Goal: Task Accomplishment & Management: Complete application form

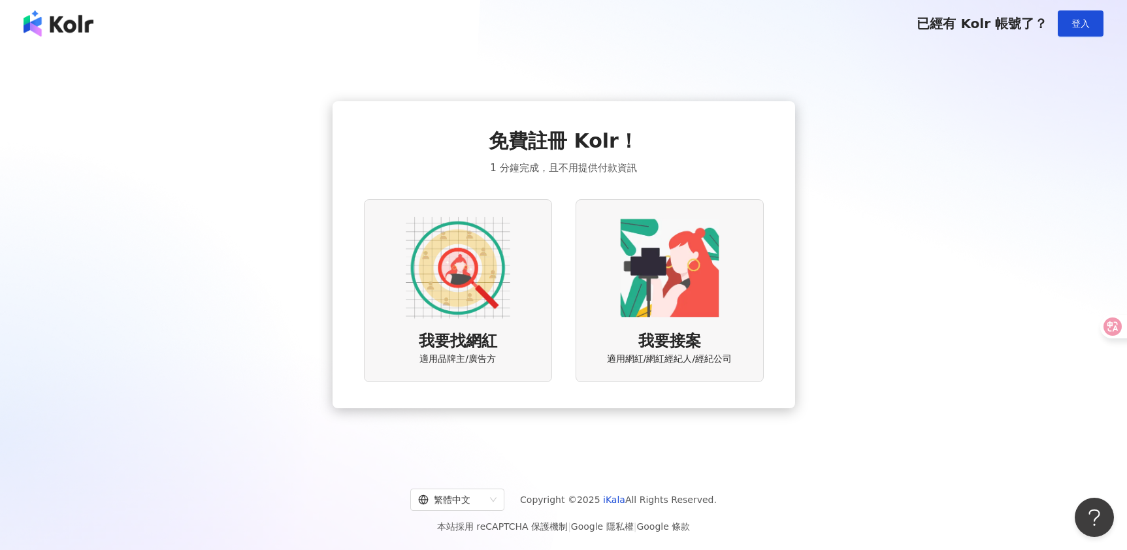
click at [502, 288] on img at bounding box center [458, 268] width 105 height 105
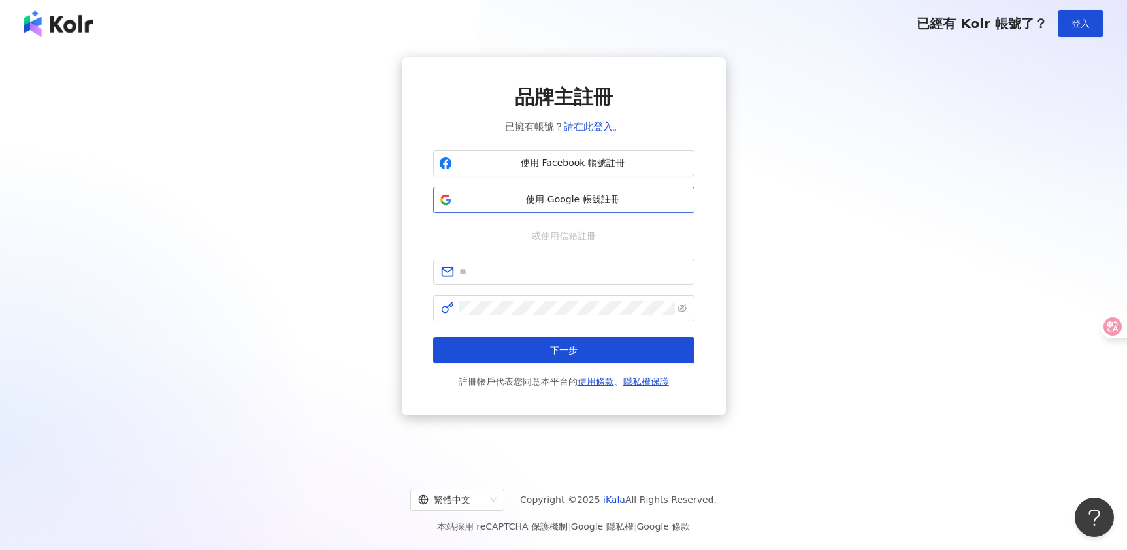
click at [598, 195] on span "使用 Google 帳號註冊" at bounding box center [572, 199] width 231 height 13
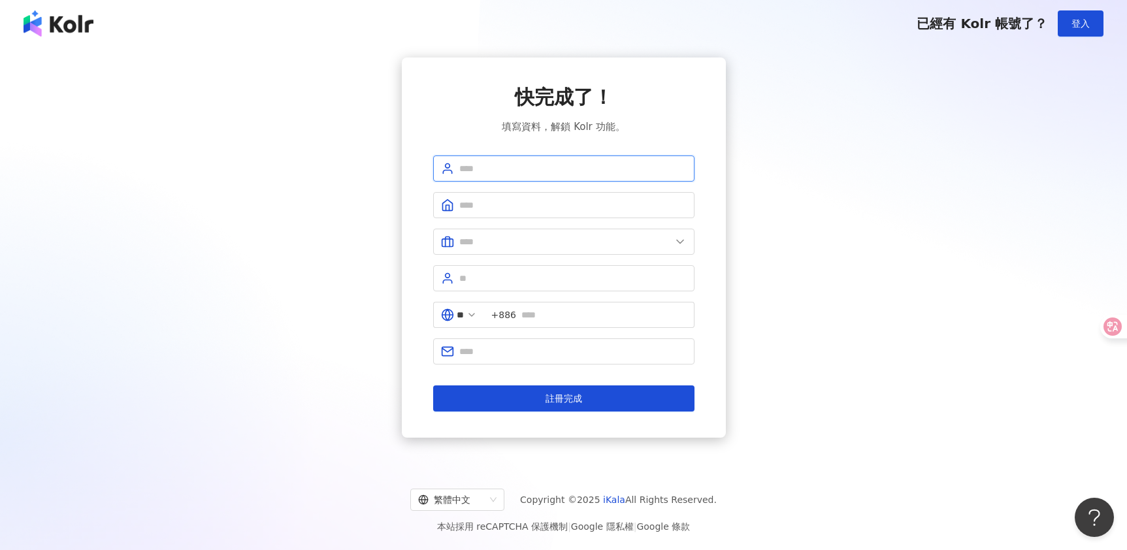
click at [500, 166] on input "text" at bounding box center [572, 168] width 227 height 14
click at [505, 199] on input "text" at bounding box center [572, 205] width 227 height 14
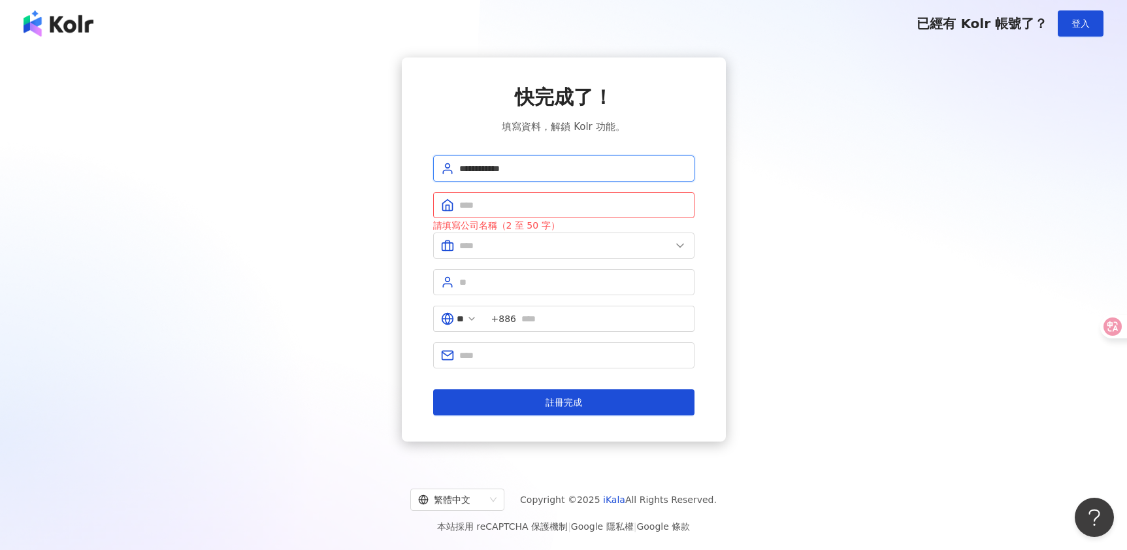
drag, startPoint x: 501, startPoint y: 170, endPoint x: 465, endPoint y: 178, distance: 36.9
click at [397, 170] on div "**********" at bounding box center [563, 249] width 1095 height 384
type input "***"
click at [533, 201] on input "text" at bounding box center [572, 205] width 227 height 14
type input "********"
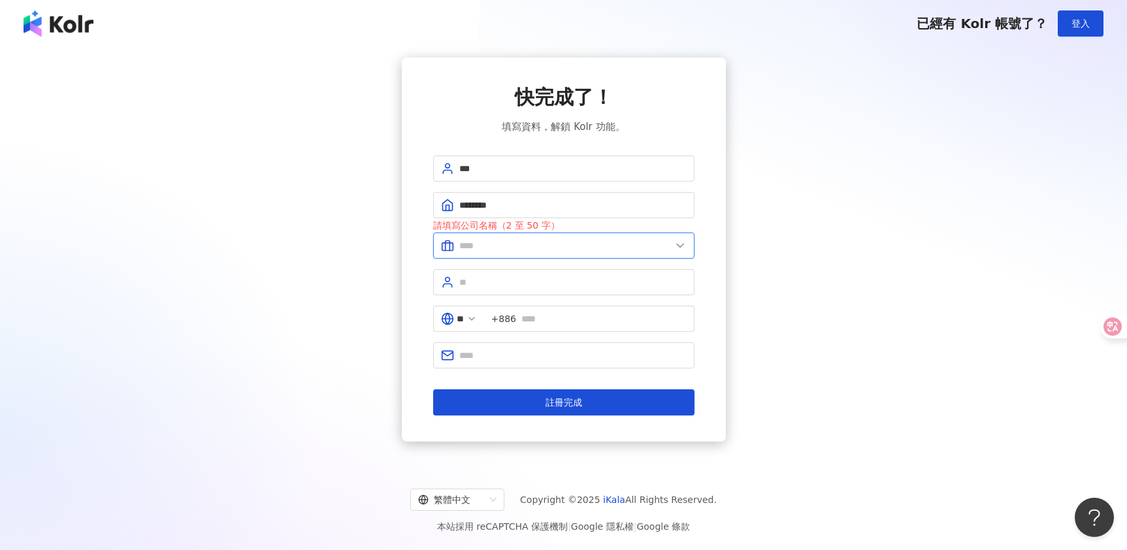
click at [515, 250] on input "text" at bounding box center [565, 245] width 212 height 14
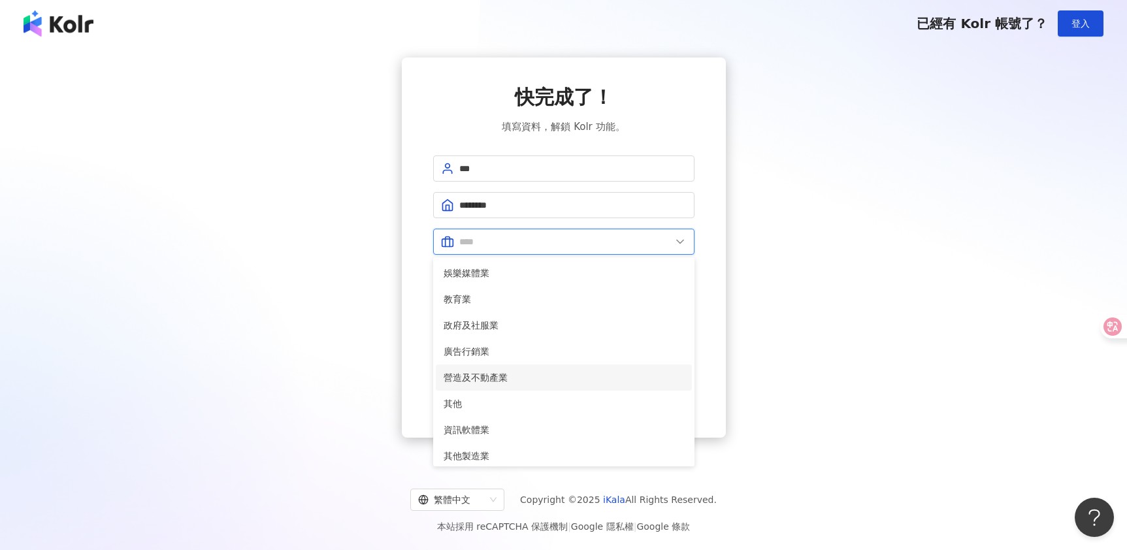
scroll to position [266, 0]
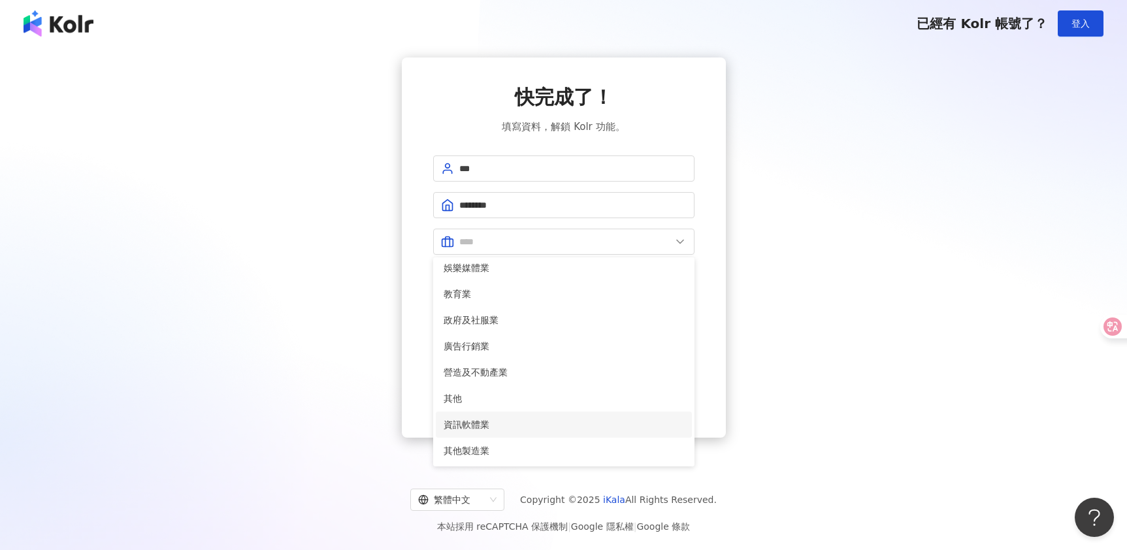
click at [495, 419] on span "資訊軟體業" at bounding box center [564, 424] width 240 height 14
type input "*****"
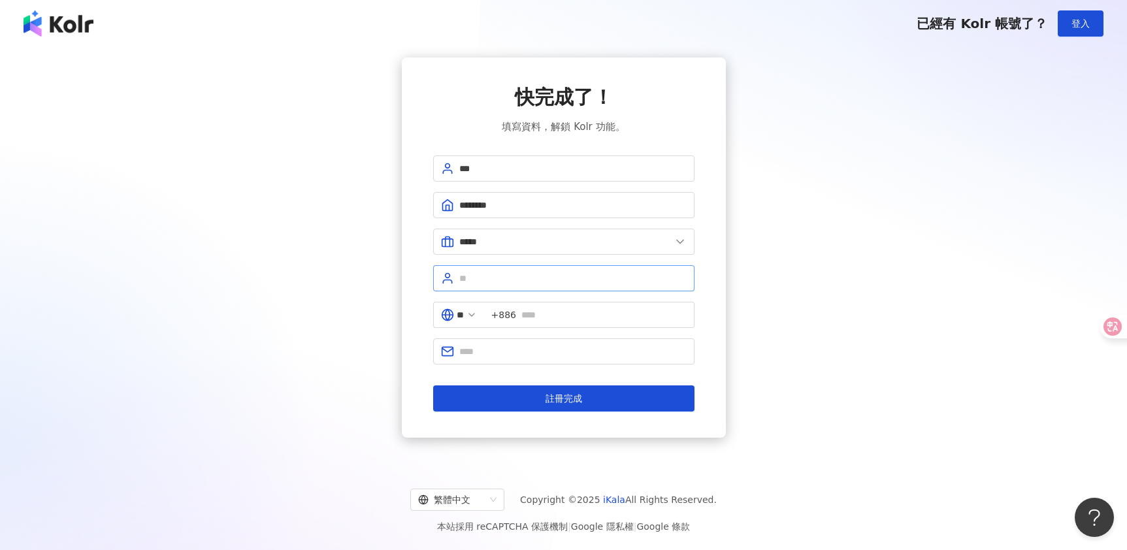
click at [552, 290] on span at bounding box center [563, 278] width 261 height 26
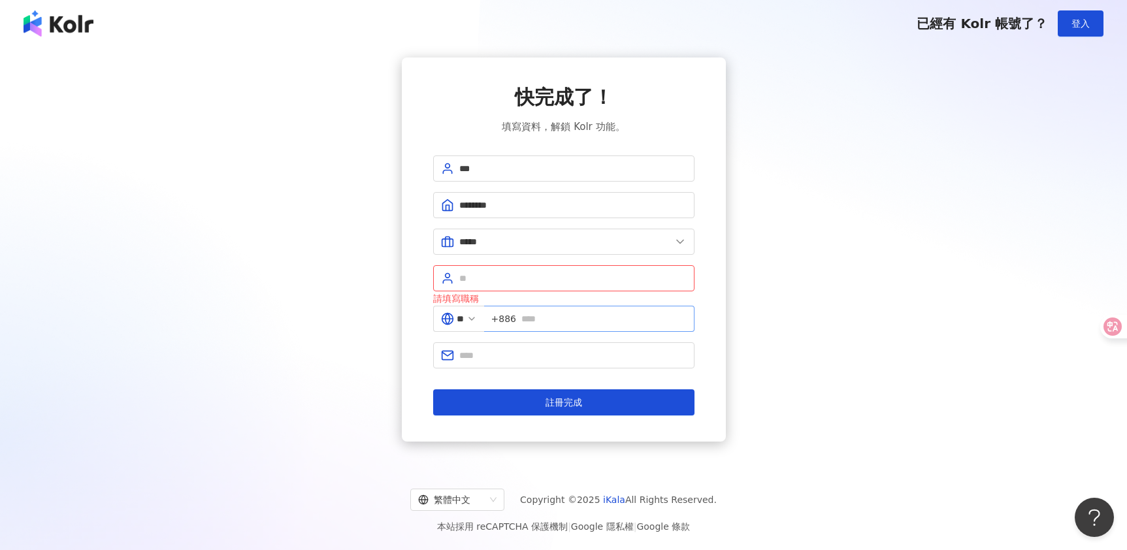
click at [516, 314] on span "+886" at bounding box center [503, 319] width 25 height 14
click at [484, 282] on input "text" at bounding box center [572, 278] width 227 height 14
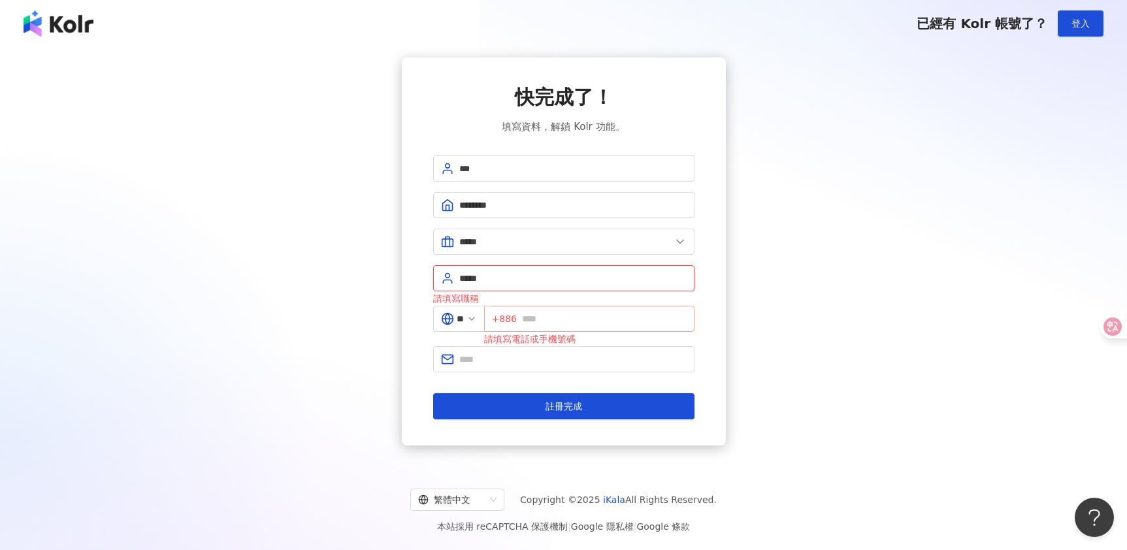
type input "*****"
click at [534, 318] on input "text" at bounding box center [604, 319] width 165 height 14
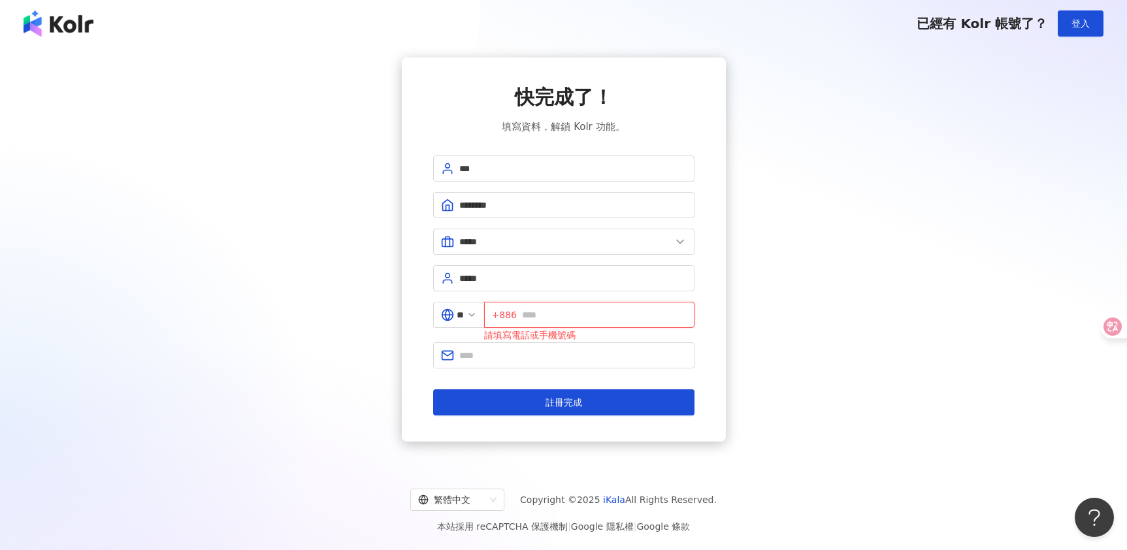
type input "**********"
click at [553, 317] on input "**********" at bounding box center [604, 315] width 165 height 14
click at [514, 317] on span "+886" at bounding box center [504, 315] width 25 height 14
click at [477, 311] on icon at bounding box center [471, 315] width 10 height 10
click at [474, 315] on polyline at bounding box center [471, 315] width 5 height 3
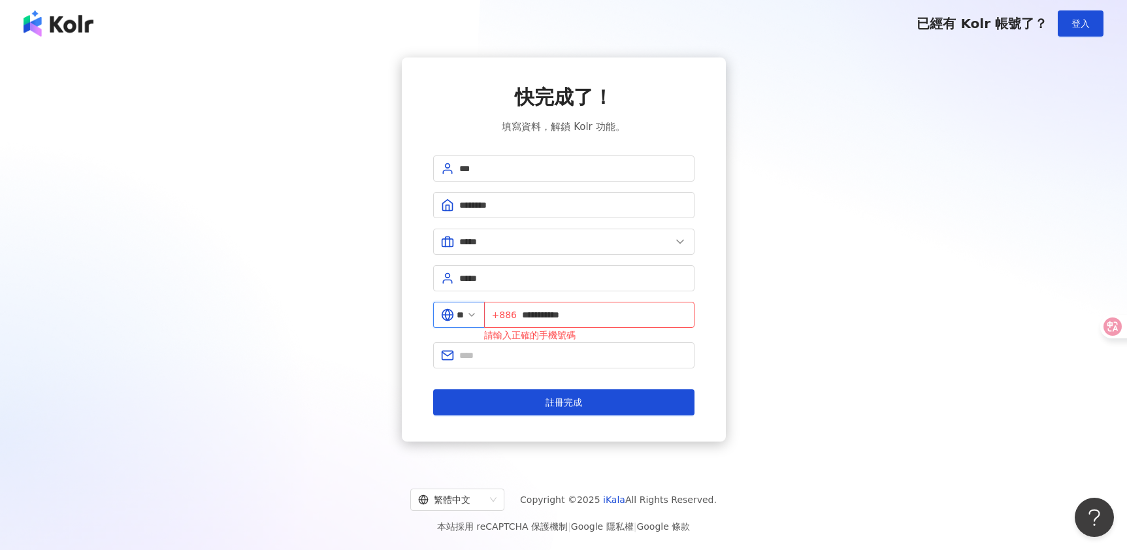
click at [464, 313] on input "**" at bounding box center [460, 315] width 7 height 14
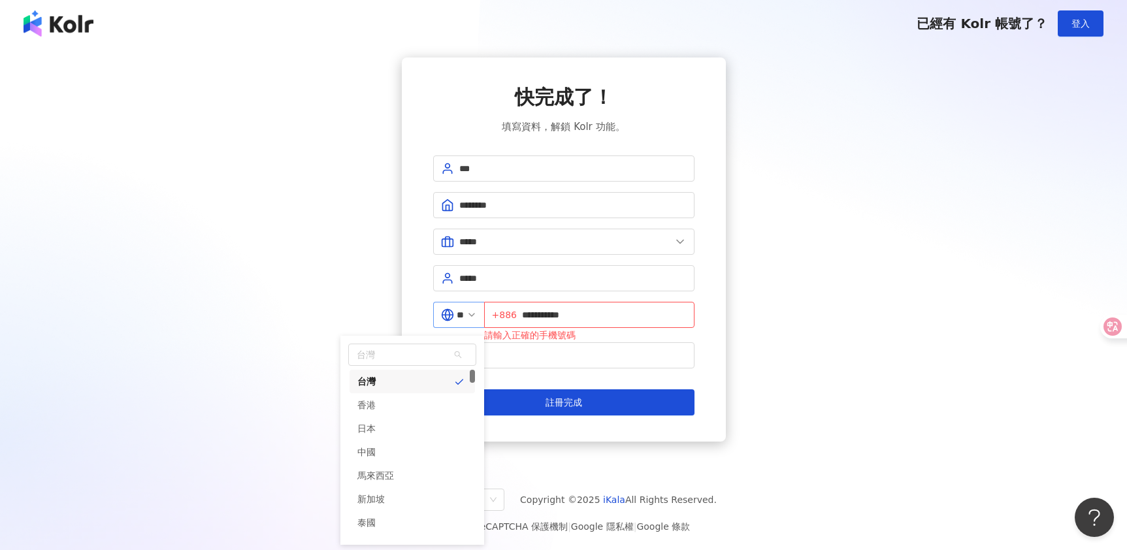
click at [477, 313] on icon at bounding box center [471, 315] width 10 height 10
click at [376, 445] on div "中國" at bounding box center [366, 452] width 18 height 24
type input "**"
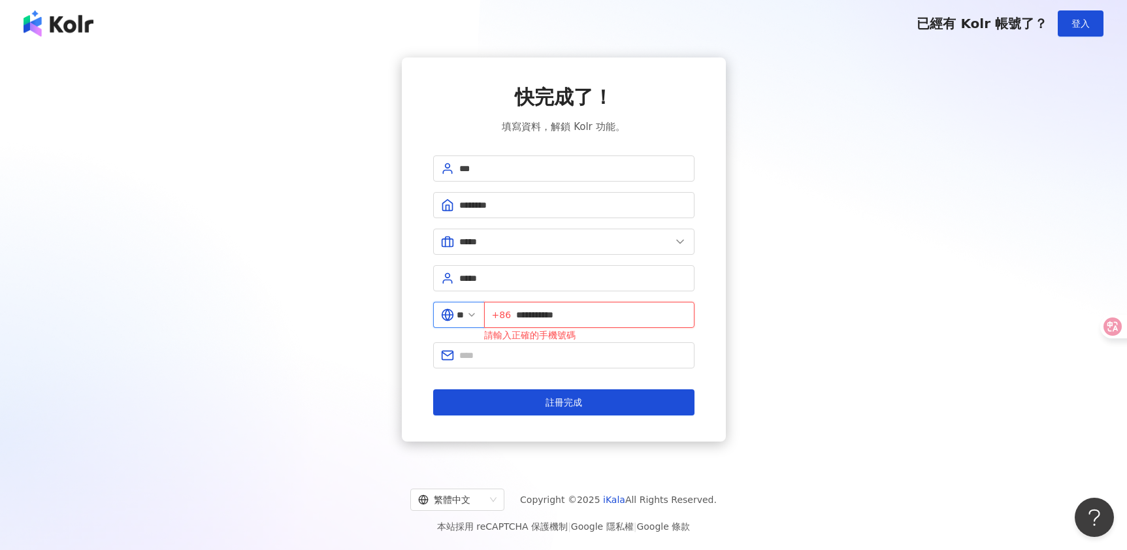
click at [559, 313] on input "**********" at bounding box center [601, 315] width 170 height 14
click at [609, 315] on input "**********" at bounding box center [601, 315] width 170 height 14
click at [564, 357] on input "text" at bounding box center [572, 355] width 227 height 14
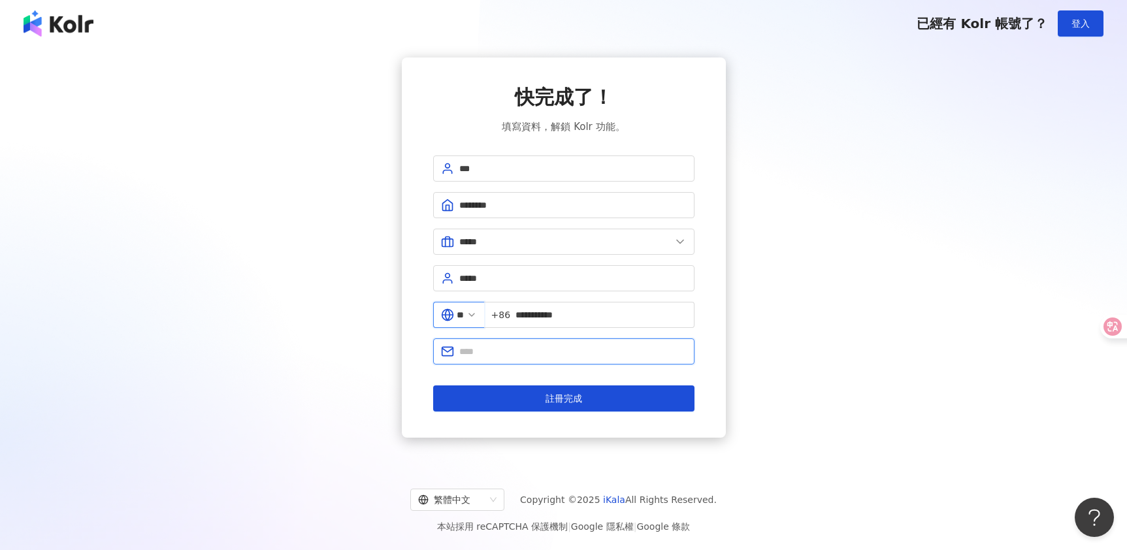
type input "**********"
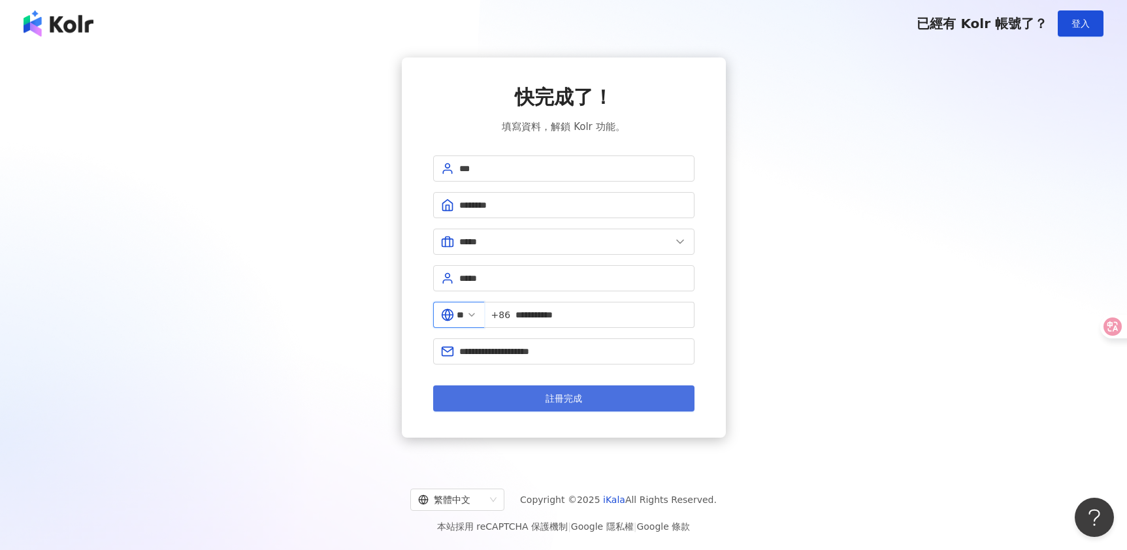
click at [572, 395] on span "註冊完成" at bounding box center [563, 398] width 37 height 10
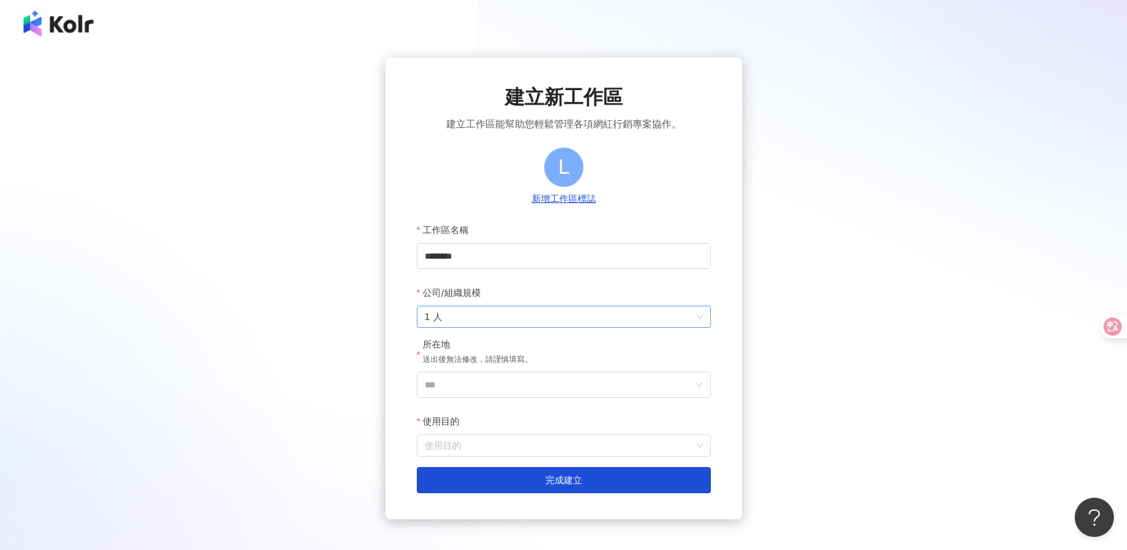
click at [494, 310] on span "1 人" at bounding box center [564, 316] width 278 height 21
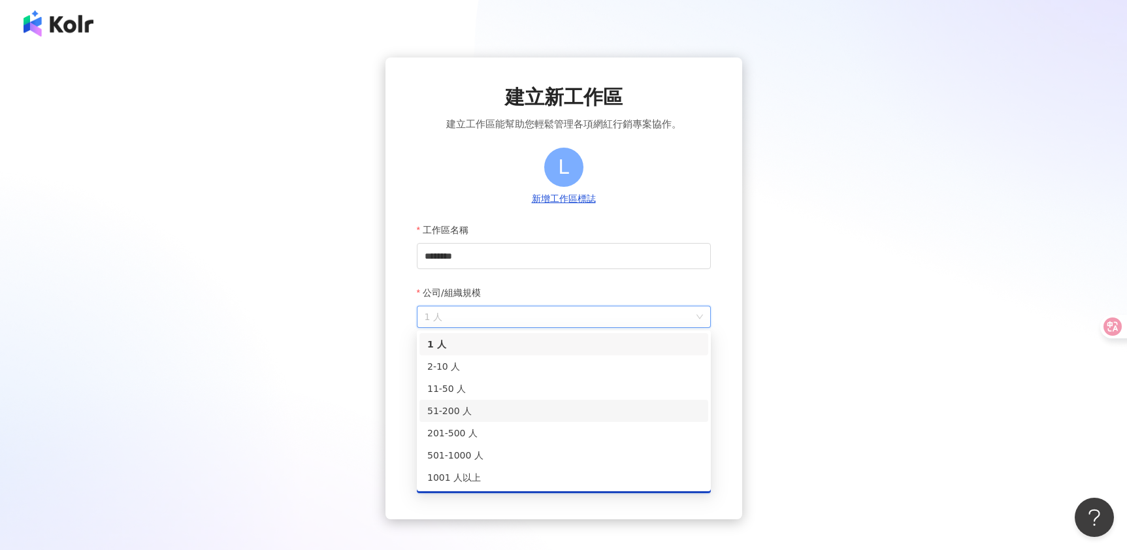
click at [456, 411] on div "51-200 人" at bounding box center [563, 411] width 273 height 14
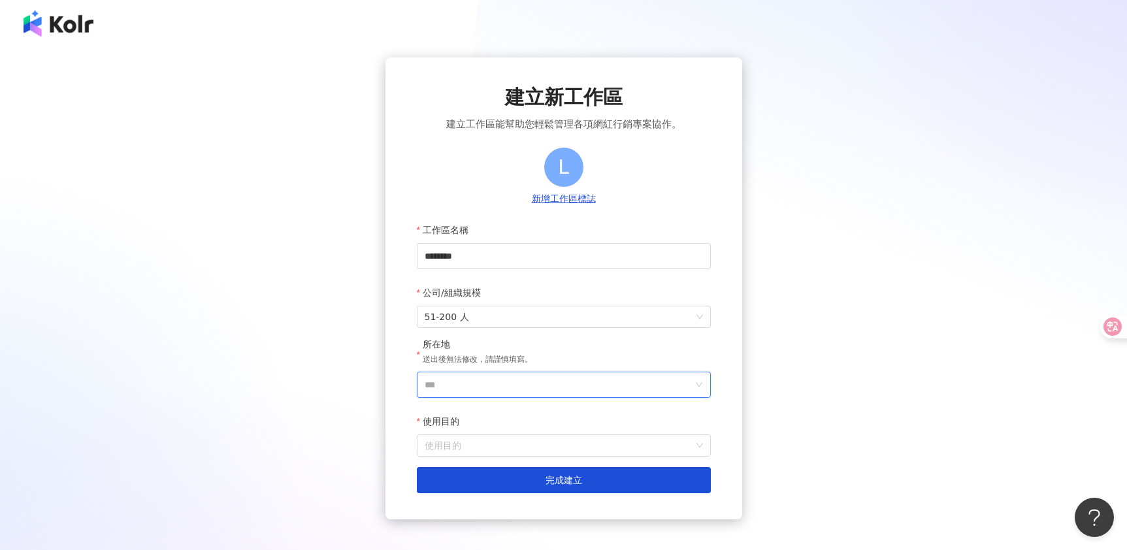
click at [492, 376] on input "***" at bounding box center [559, 384] width 268 height 25
click at [604, 222] on div "香港" at bounding box center [638, 224] width 125 height 24
click at [489, 436] on input "使用目的" at bounding box center [564, 445] width 278 height 21
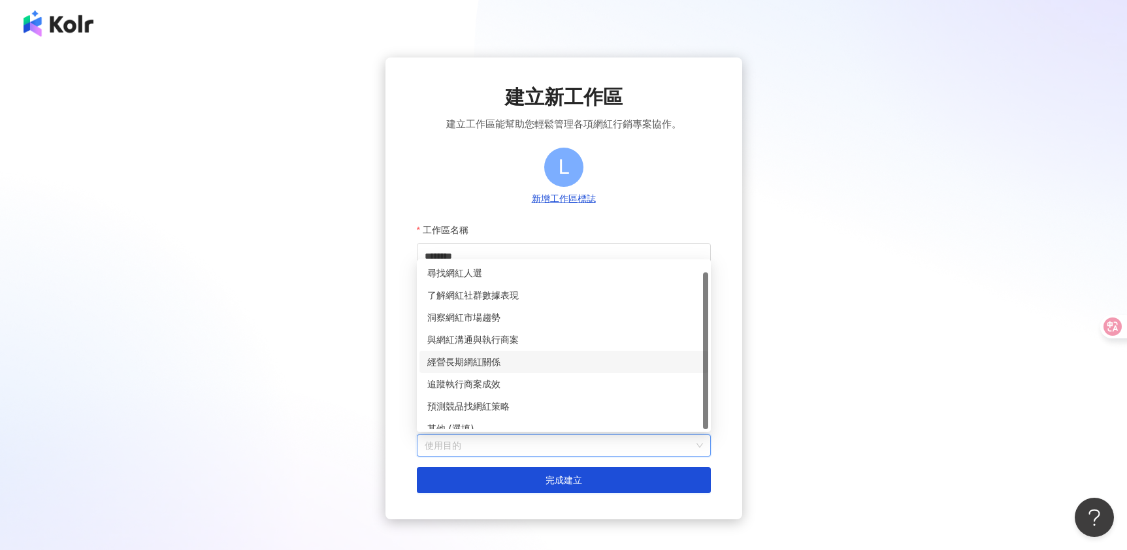
scroll to position [10, 0]
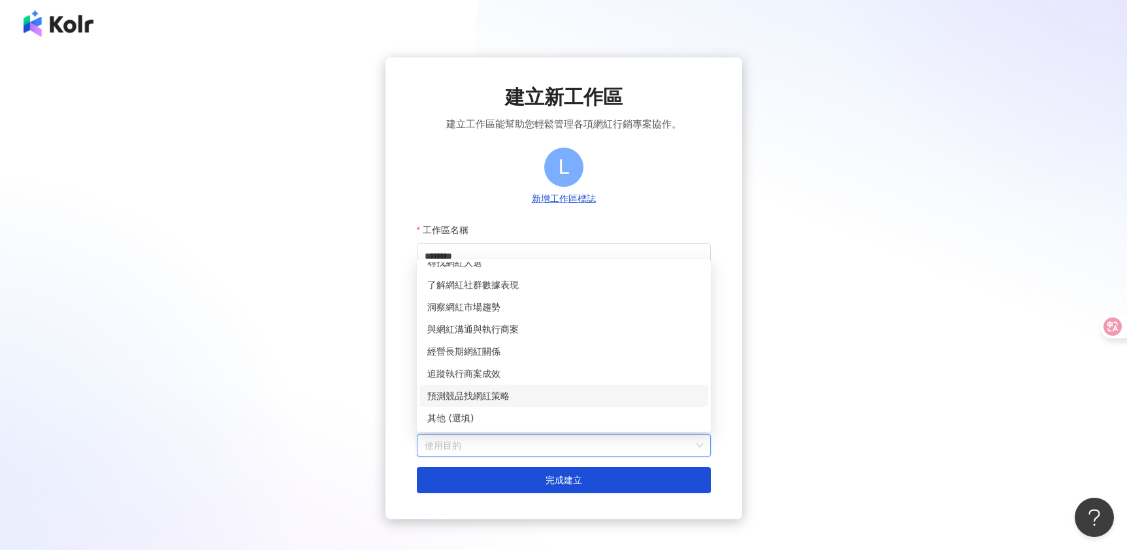
click at [476, 393] on div "預測競品找網紅策略" at bounding box center [563, 396] width 273 height 14
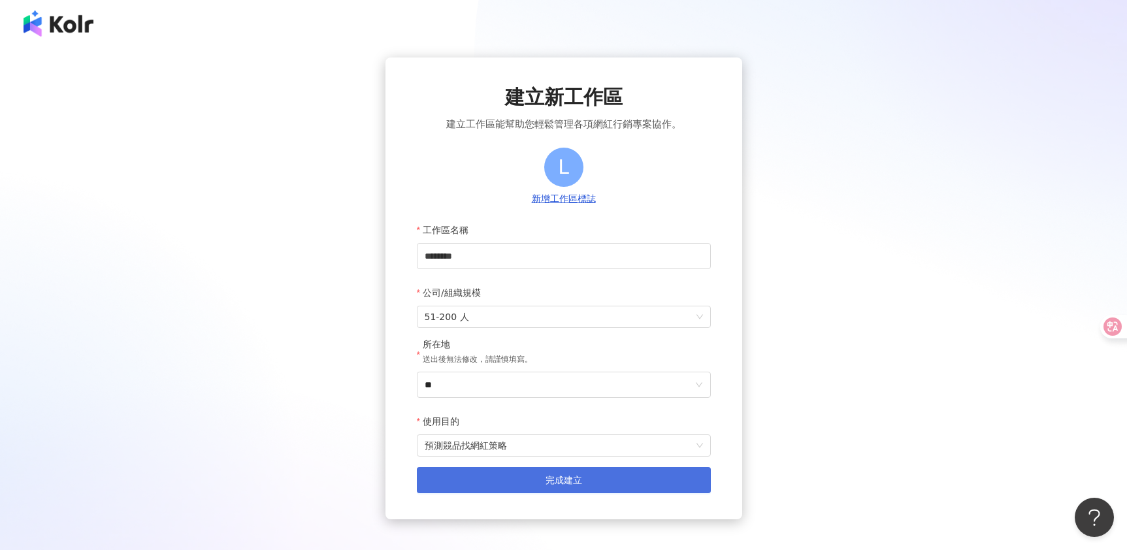
click at [502, 475] on button "完成建立" at bounding box center [564, 480] width 294 height 26
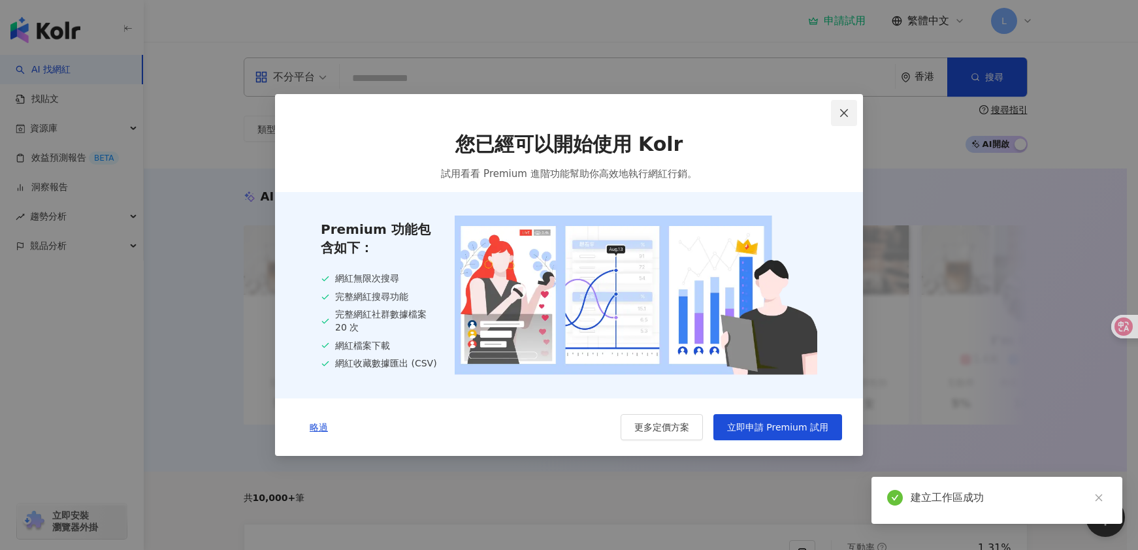
click at [847, 111] on icon "close" at bounding box center [844, 113] width 10 height 10
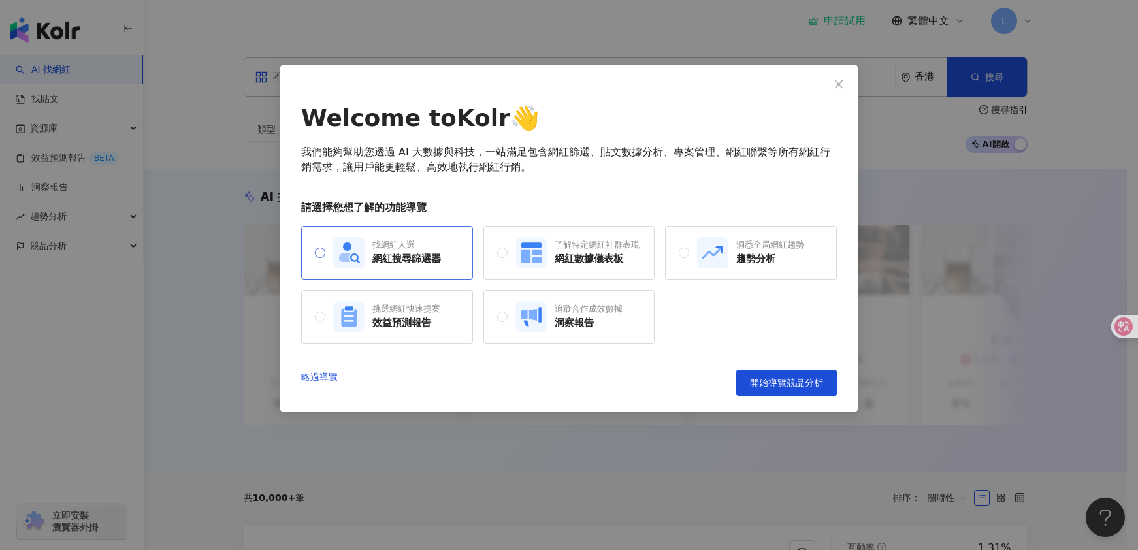
click at [387, 254] on div "網紅搜尋篩選器" at bounding box center [406, 259] width 69 height 14
click at [783, 387] on span "開始導覽網紅搜尋篩選器" at bounding box center [772, 383] width 101 height 10
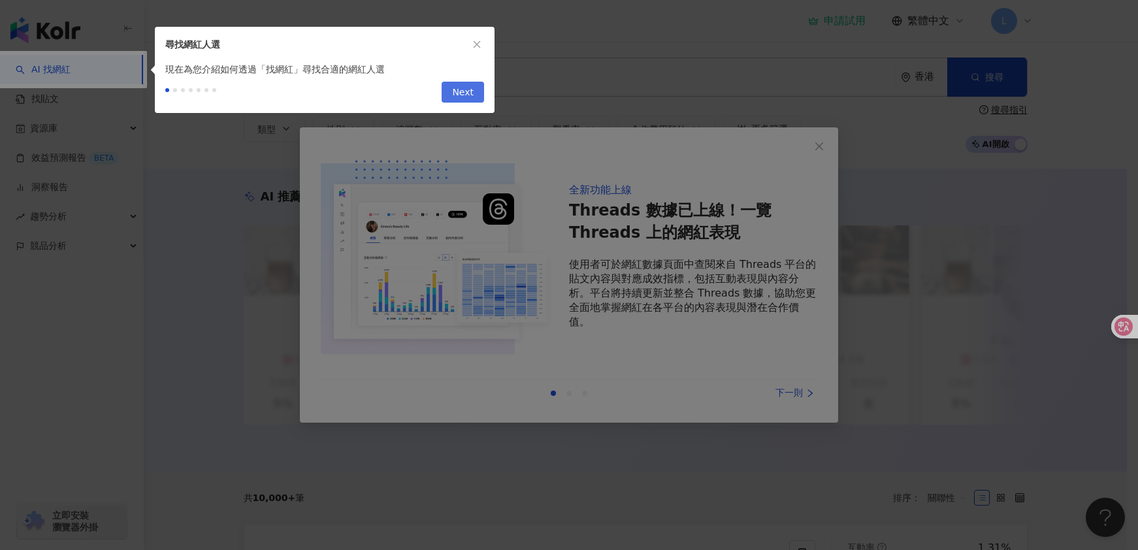
click at [459, 93] on span "Next" at bounding box center [463, 92] width 22 height 21
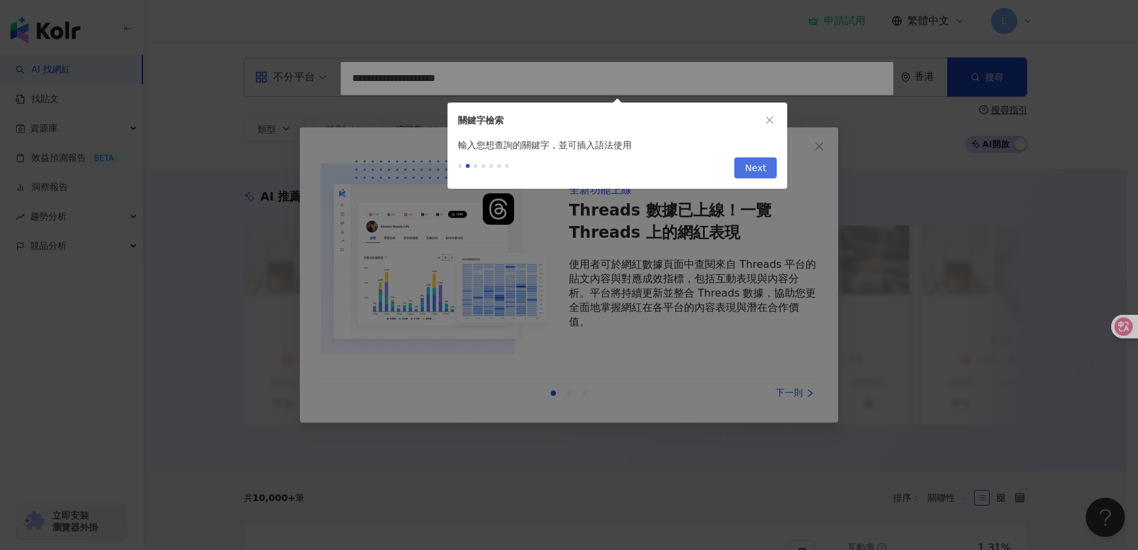
type input "**********"
click at [750, 179] on div "Previous Next" at bounding box center [617, 170] width 340 height 37
click at [751, 170] on span "Next" at bounding box center [756, 168] width 22 height 21
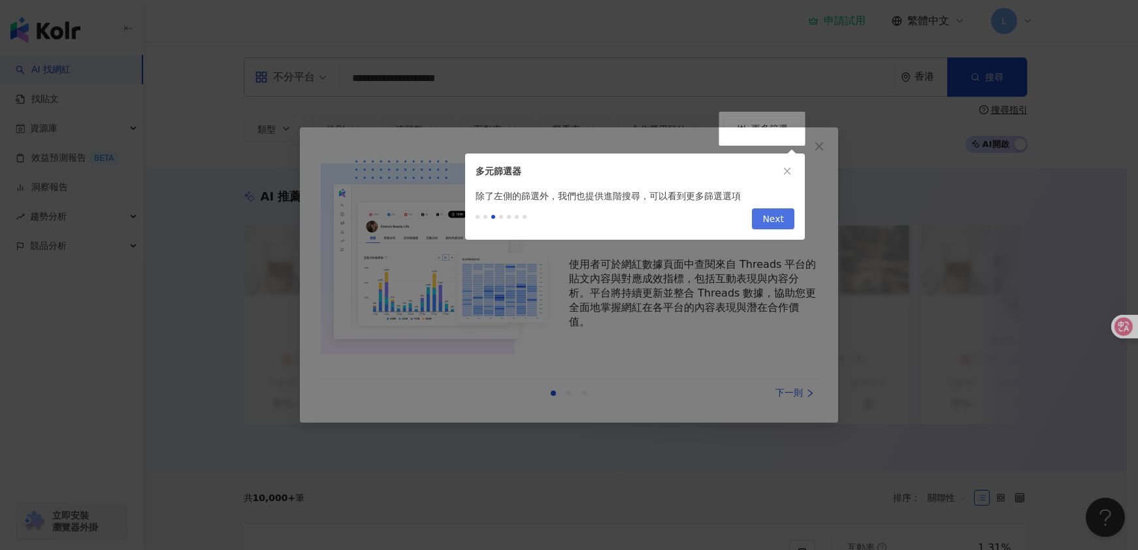
click at [756, 212] on button "Next" at bounding box center [773, 218] width 42 height 21
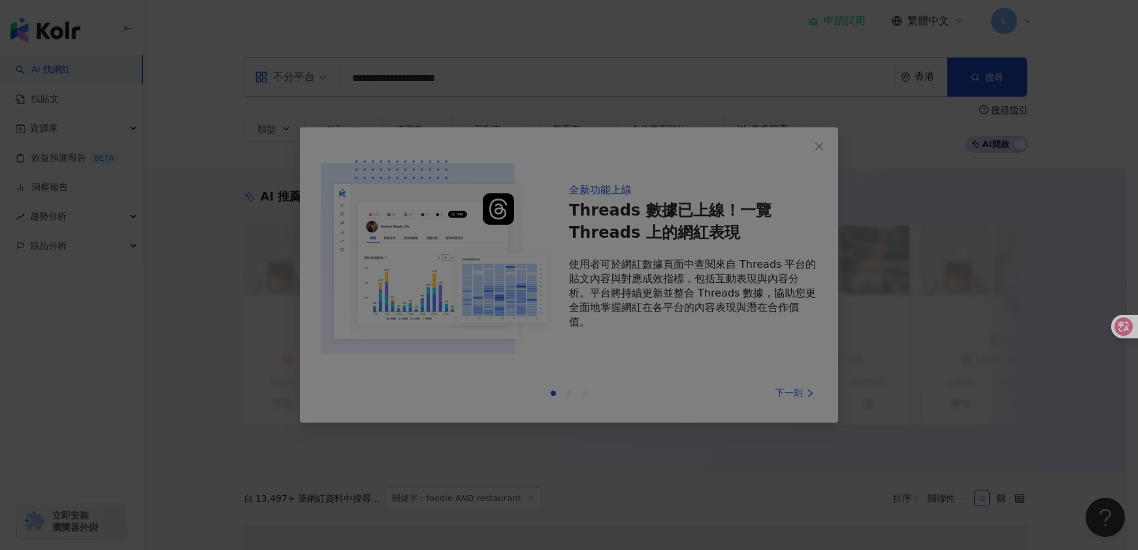
click at [805, 150] on div at bounding box center [569, 275] width 1138 height 550
click at [815, 146] on div at bounding box center [569, 275] width 1138 height 550
click at [782, 385] on div at bounding box center [569, 275] width 1138 height 550
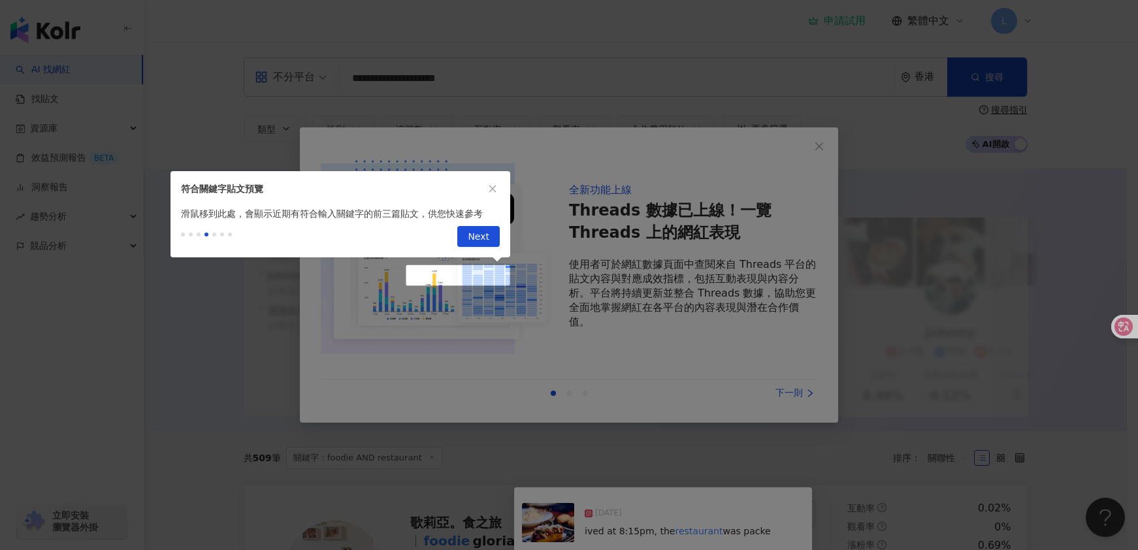
click at [626, 161] on div at bounding box center [569, 275] width 1138 height 550
click at [475, 226] on button "Next" at bounding box center [478, 236] width 42 height 21
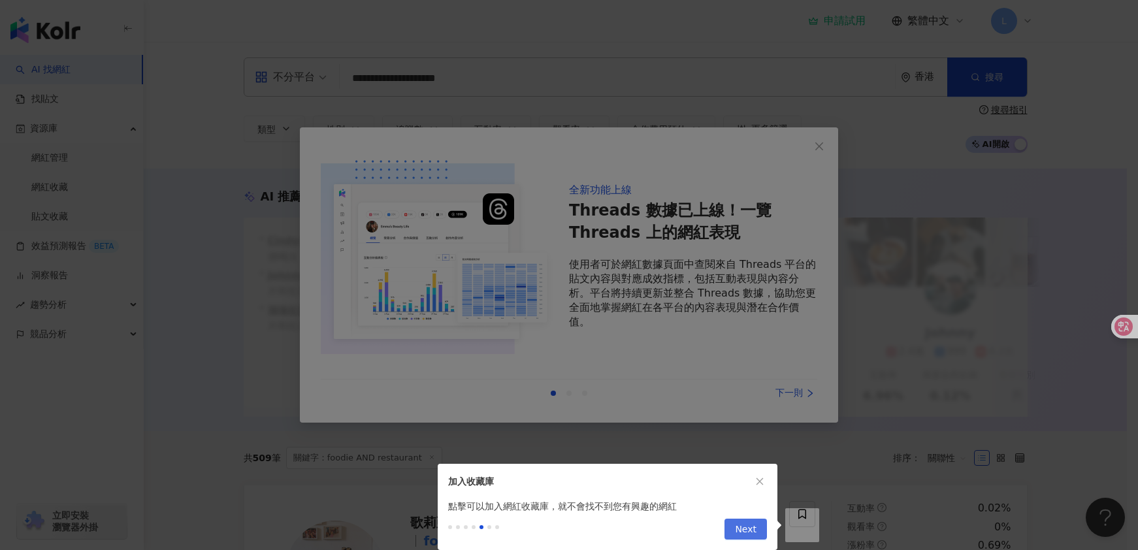
click at [745, 536] on span "Next" at bounding box center [746, 529] width 22 height 21
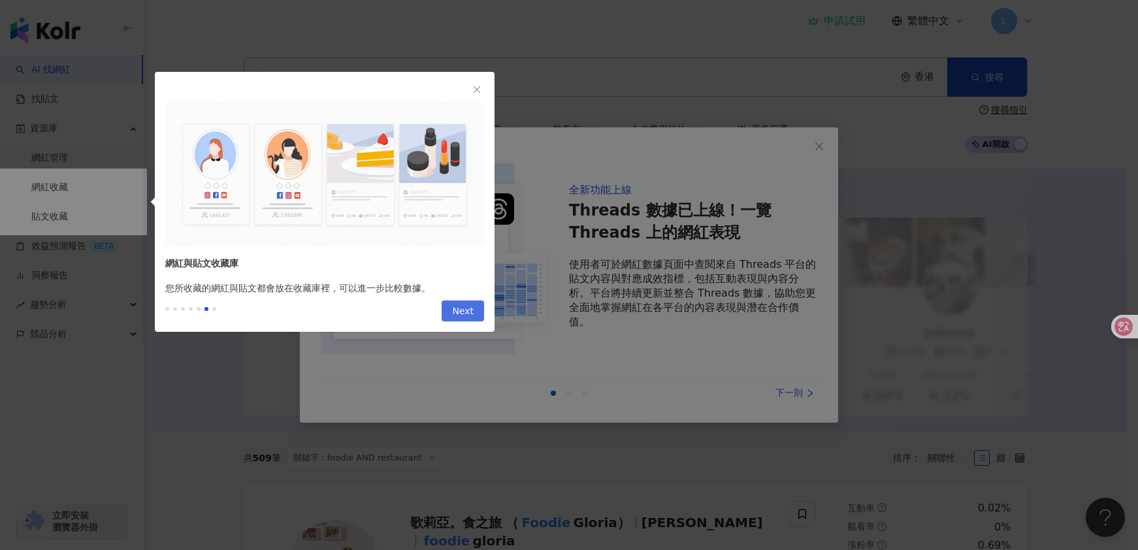
click at [452, 311] on button "Next" at bounding box center [463, 310] width 42 height 21
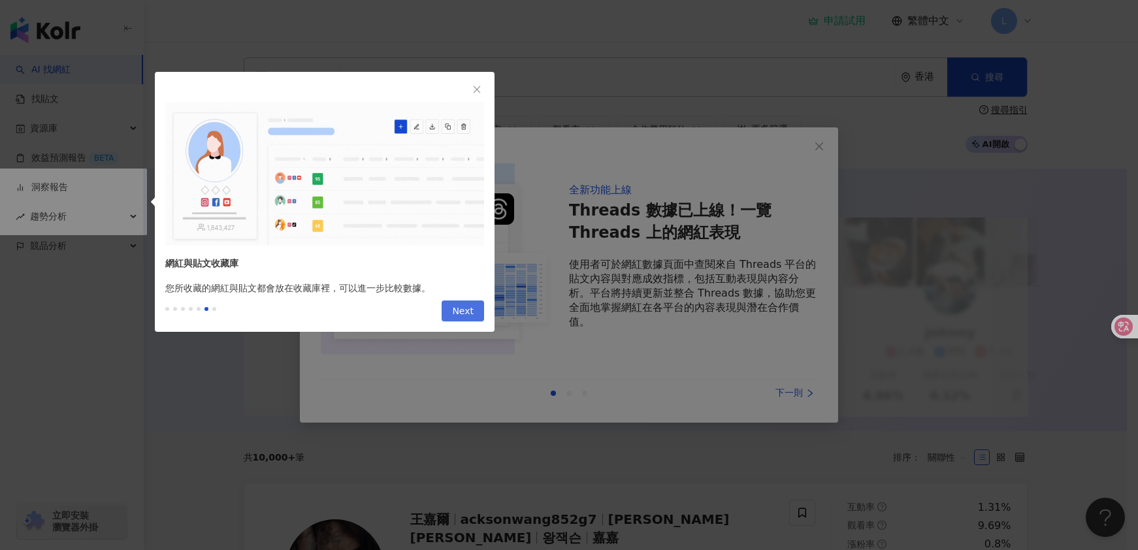
click at [463, 310] on span "Next" at bounding box center [463, 311] width 22 height 21
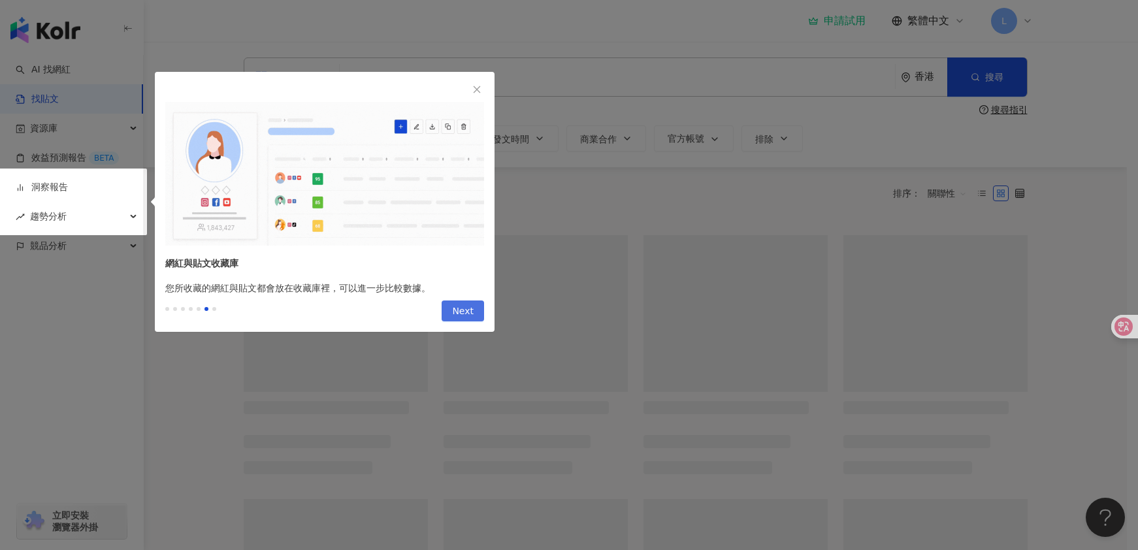
click at [464, 310] on span "Next" at bounding box center [463, 311] width 22 height 21
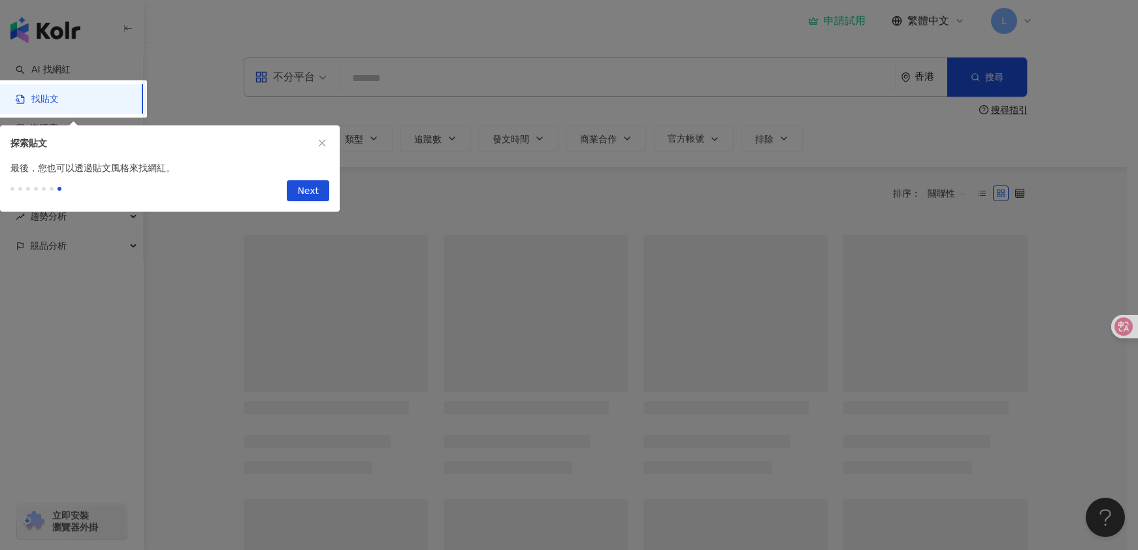
click at [317, 198] on span "Next" at bounding box center [308, 191] width 22 height 21
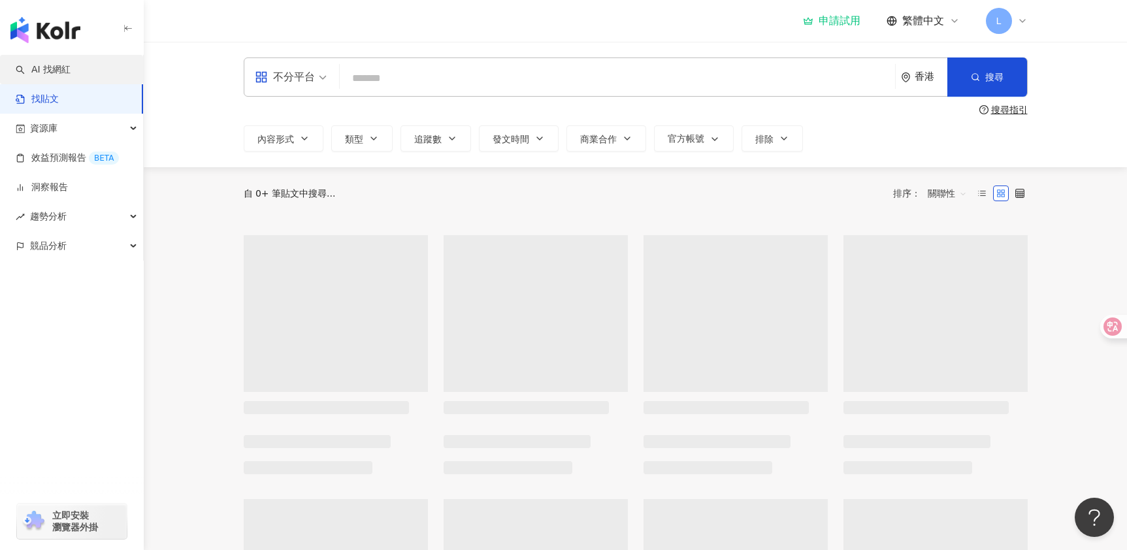
click at [64, 76] on link "AI 找網紅" at bounding box center [43, 69] width 55 height 13
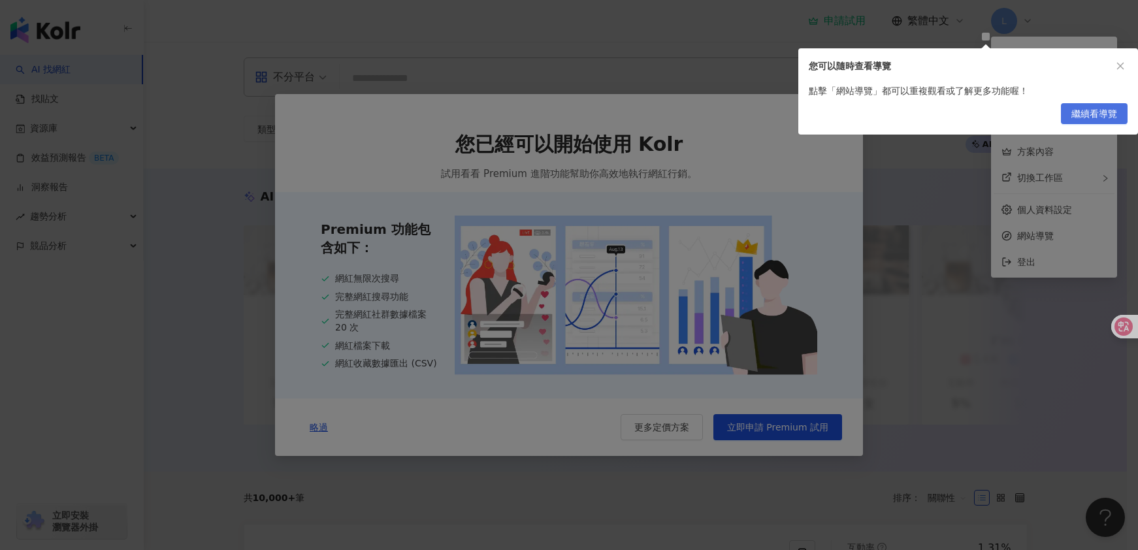
click at [1105, 112] on span "繼續看導覽" at bounding box center [1094, 114] width 46 height 21
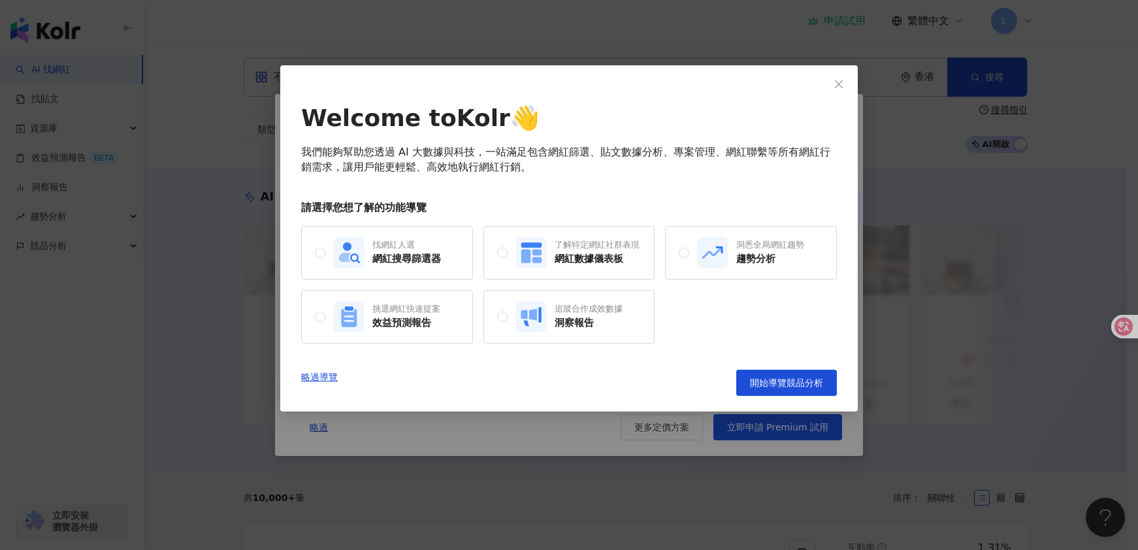
click at [824, 93] on div "Welcome to Kolr 👋 我們能夠幫助您透過 AI 大數據與科技，一站滿足包含網紅篩選、貼文數據分析、專案管理、網紅聯繫等所有網紅行銷需求，讓用戶能…" at bounding box center [568, 238] width 577 height 346
click at [853, 76] on div "Welcome to Kolr 👋 我們能夠幫助您透過 AI 大數據與科技，一站滿足包含網紅篩選、貼文數據分析、專案管理、網紅聯繫等所有網紅行銷需求，讓用戶能…" at bounding box center [568, 238] width 577 height 346
click at [835, 82] on icon "close" at bounding box center [838, 84] width 10 height 10
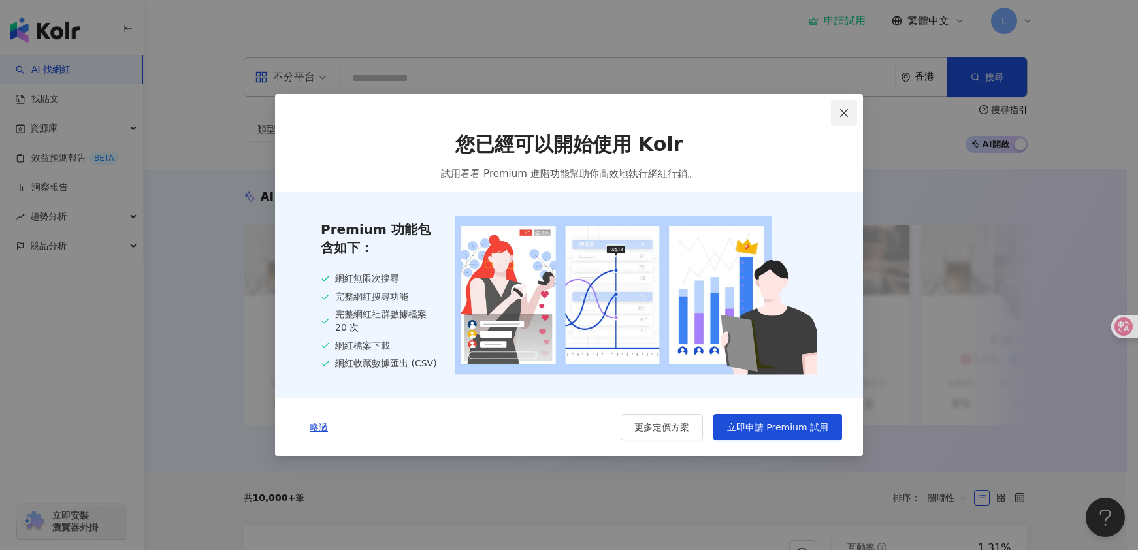
click at [848, 113] on icon "close" at bounding box center [844, 113] width 10 height 10
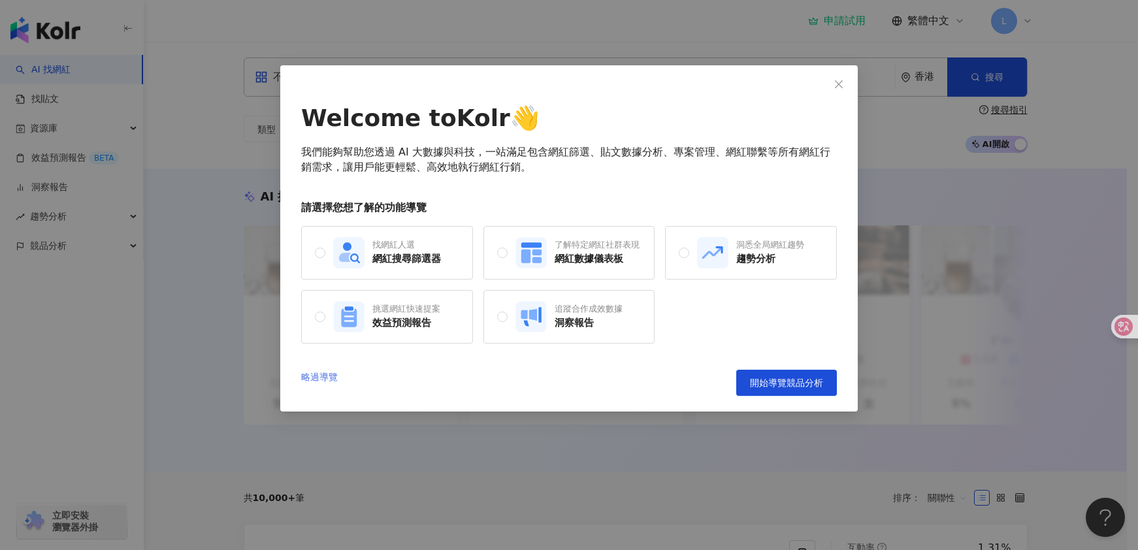
click at [332, 376] on link "略過導覽" at bounding box center [319, 383] width 37 height 26
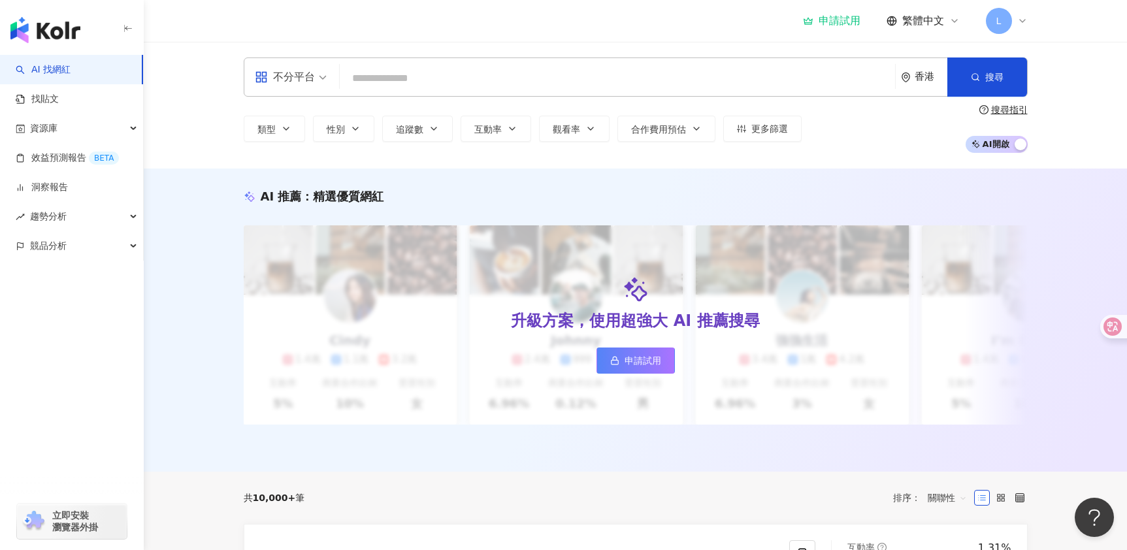
click at [329, 76] on div "不分平台" at bounding box center [291, 77] width 86 height 38
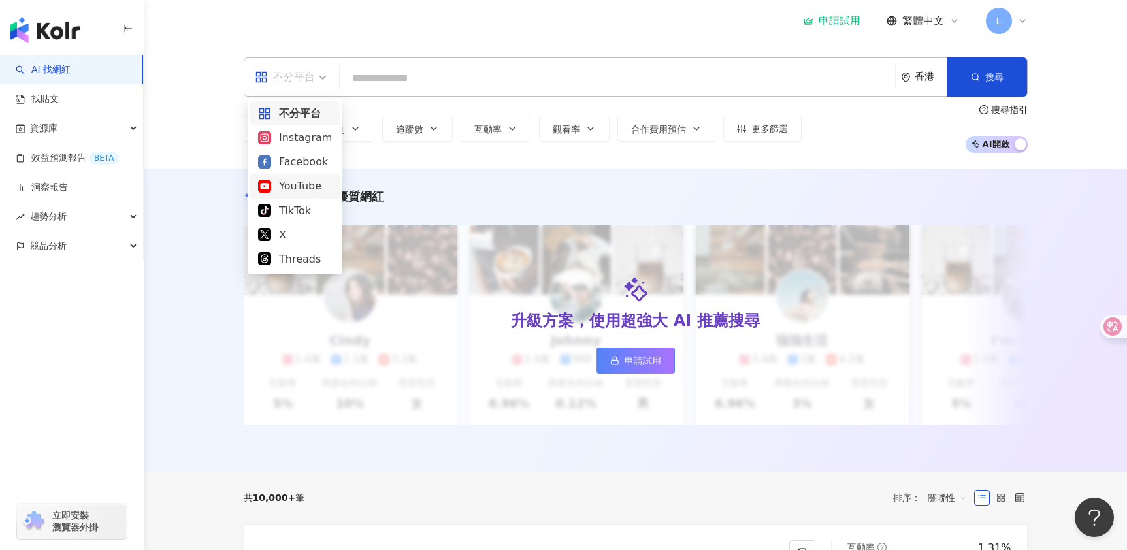
click at [304, 188] on div "YouTube" at bounding box center [295, 186] width 74 height 16
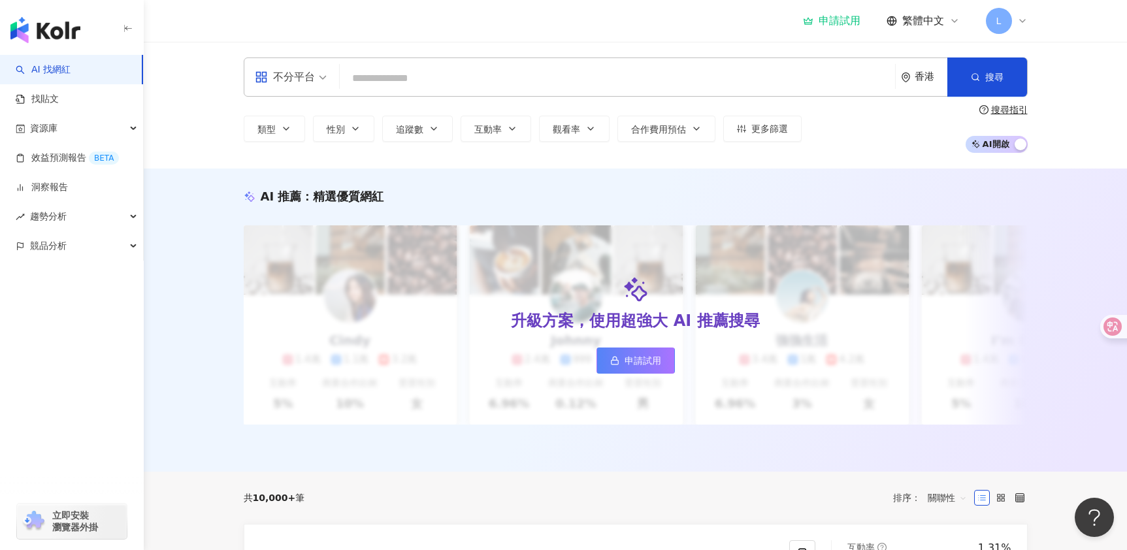
click at [393, 84] on input "search" at bounding box center [617, 78] width 545 height 25
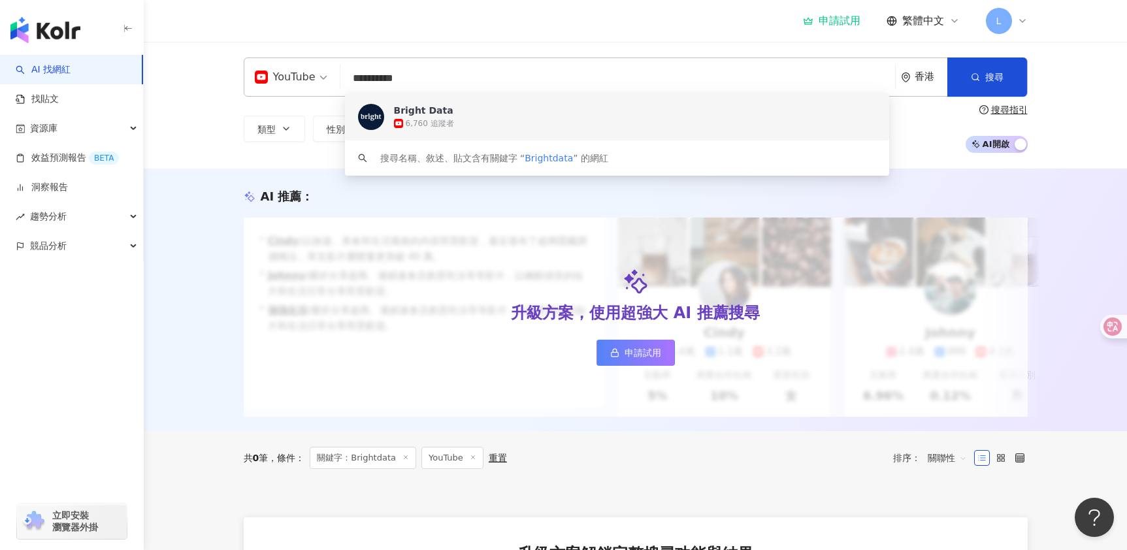
drag, startPoint x: 410, startPoint y: 78, endPoint x: 342, endPoint y: 78, distance: 67.9
click at [346, 78] on input "**********" at bounding box center [618, 78] width 544 height 25
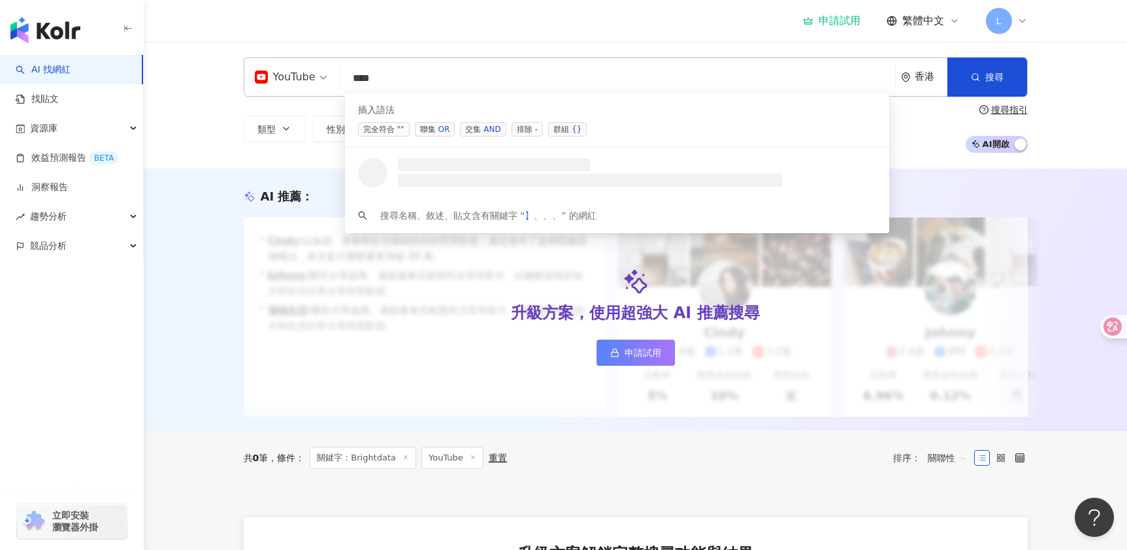
drag, startPoint x: 427, startPoint y: 80, endPoint x: 353, endPoint y: 80, distance: 73.8
click at [353, 80] on input "****" at bounding box center [618, 78] width 544 height 25
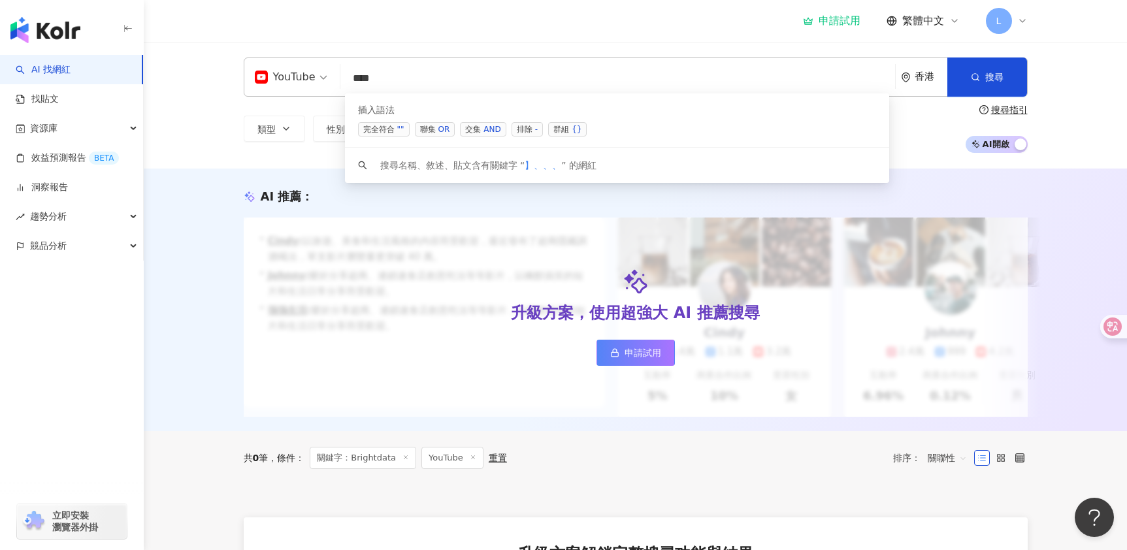
type input "*"
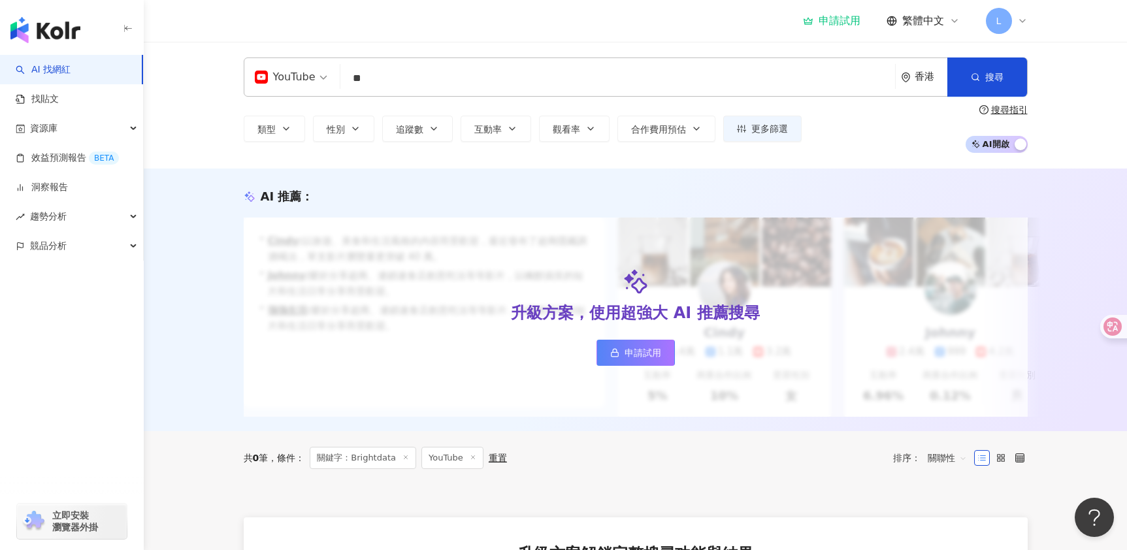
type input "*"
click at [59, 99] on link "找貼文" at bounding box center [37, 99] width 43 height 13
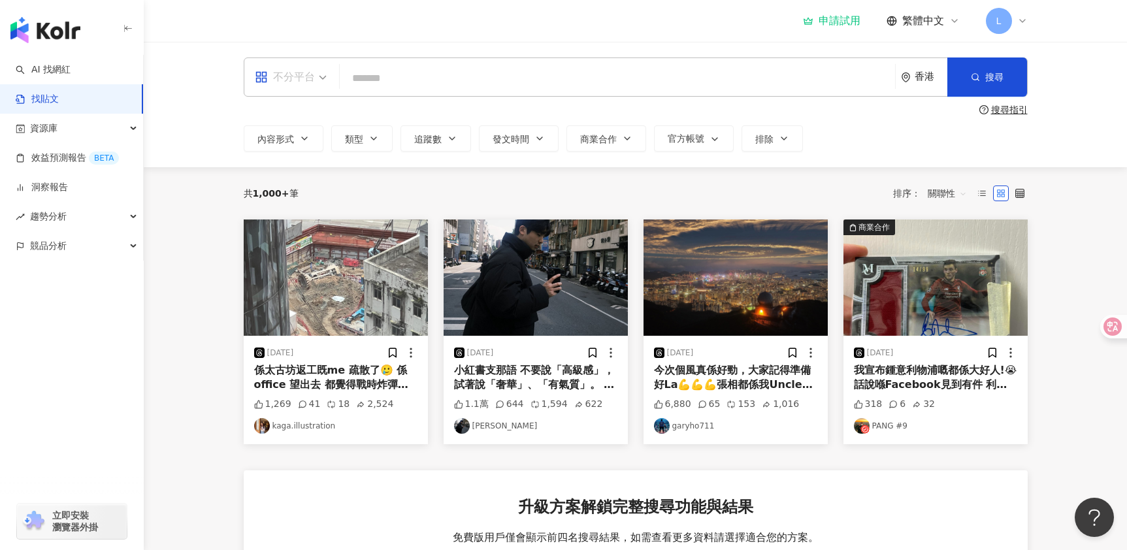
click at [291, 78] on div "不分平台" at bounding box center [285, 77] width 60 height 21
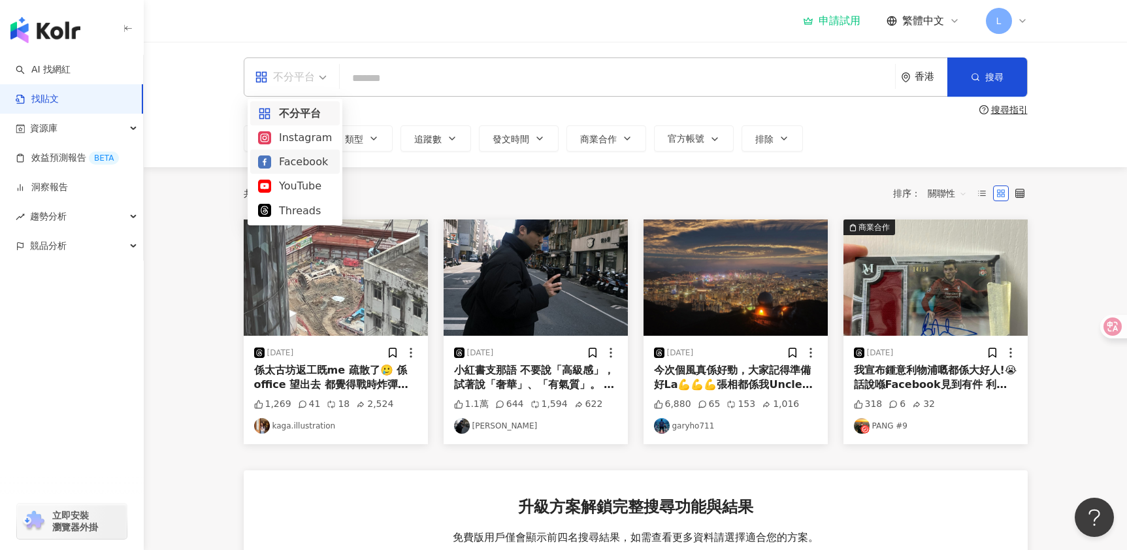
click at [285, 160] on div "Facebook" at bounding box center [295, 161] width 74 height 16
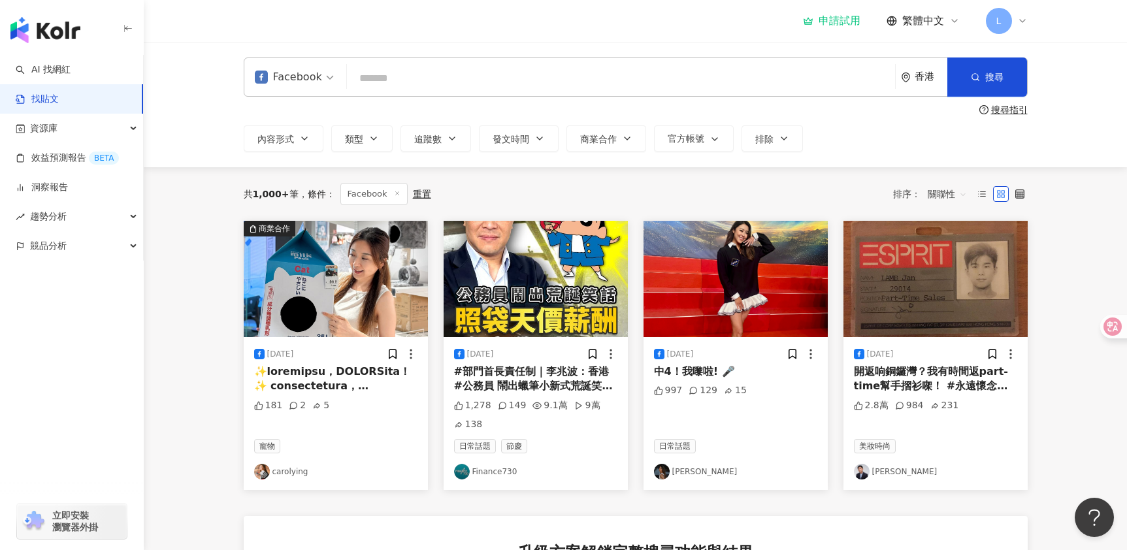
click at [387, 73] on input "search" at bounding box center [621, 78] width 538 height 28
click at [914, 73] on div "香港" at bounding box center [930, 76] width 33 height 11
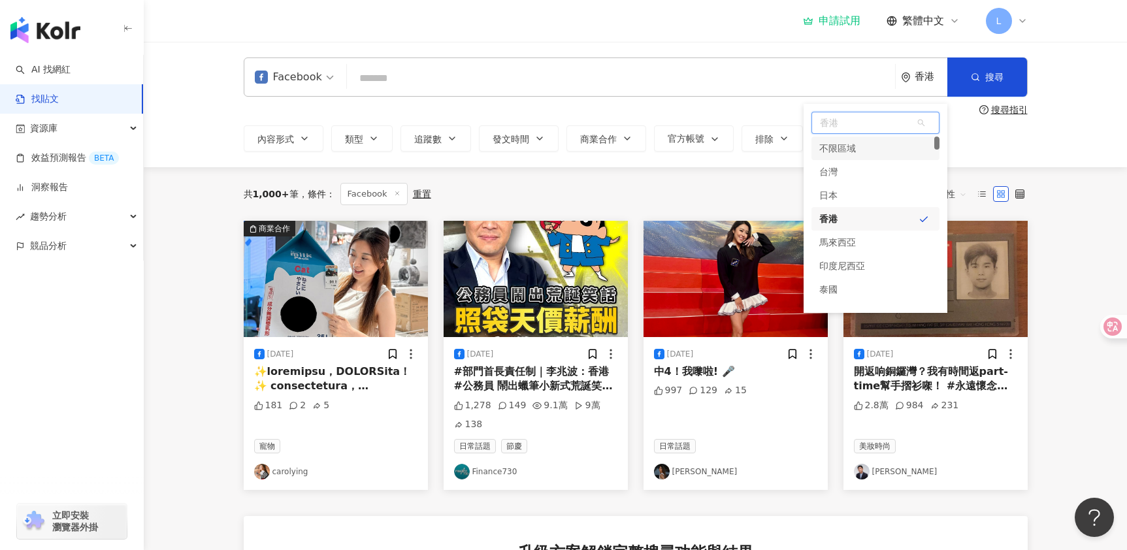
click at [854, 146] on div "不限區域" at bounding box center [837, 149] width 37 height 24
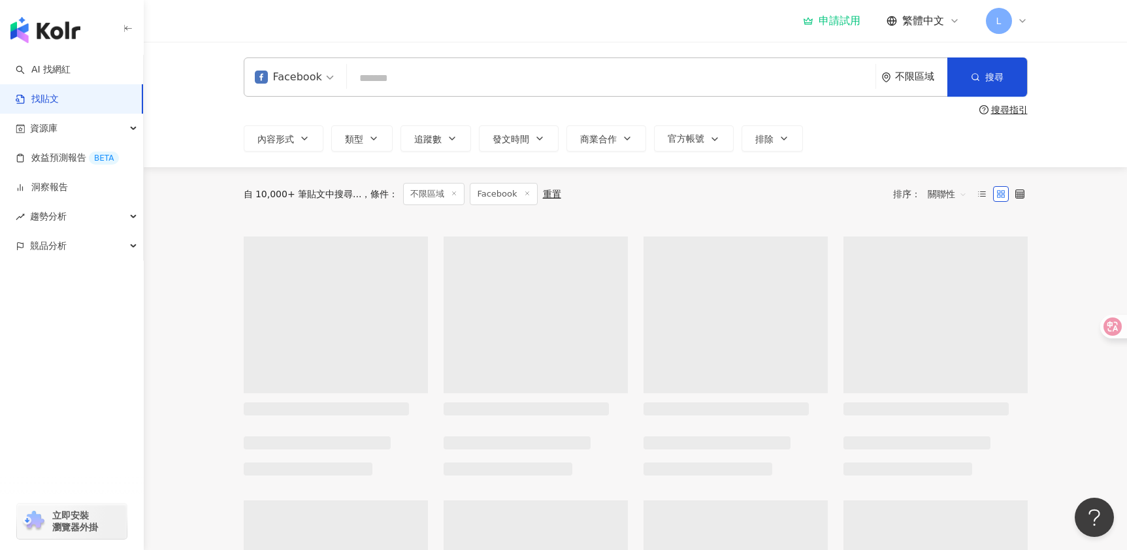
click at [478, 68] on input "search" at bounding box center [611, 78] width 518 height 28
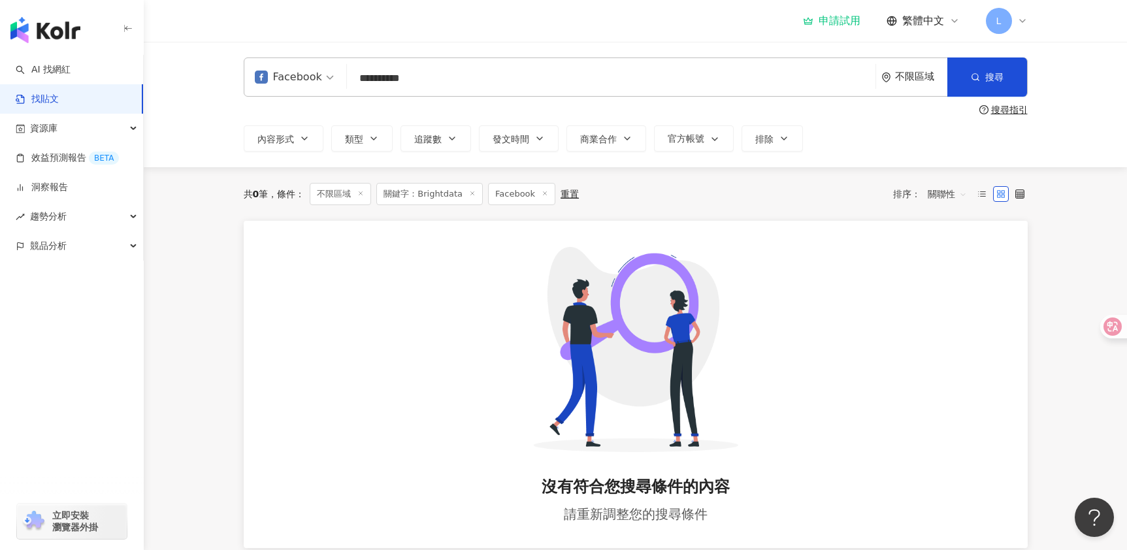
click at [357, 82] on input "**********" at bounding box center [611, 78] width 518 height 28
click at [1015, 86] on button "搜尋" at bounding box center [987, 76] width 80 height 39
drag, startPoint x: 385, startPoint y: 77, endPoint x: 318, endPoint y: 77, distance: 67.3
click at [318, 77] on div "**********" at bounding box center [636, 76] width 784 height 39
type input "****"
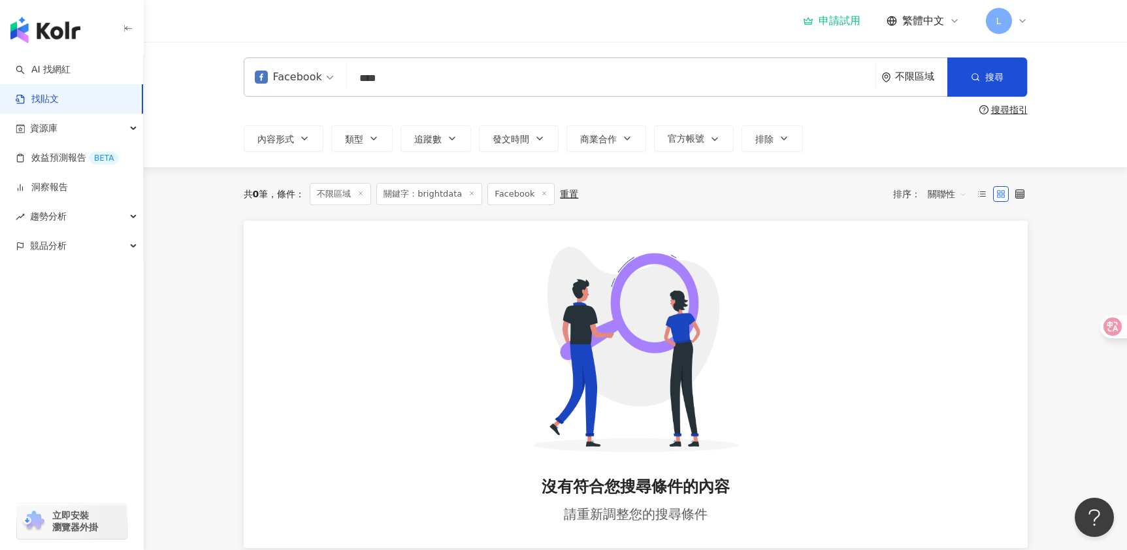
drag, startPoint x: 382, startPoint y: 85, endPoint x: 322, endPoint y: 79, distance: 60.4
click at [322, 79] on div "Facebook data **** 不限區域 搜尋" at bounding box center [636, 76] width 784 height 39
type input "*******"
click at [980, 67] on button "搜尋" at bounding box center [987, 76] width 80 height 39
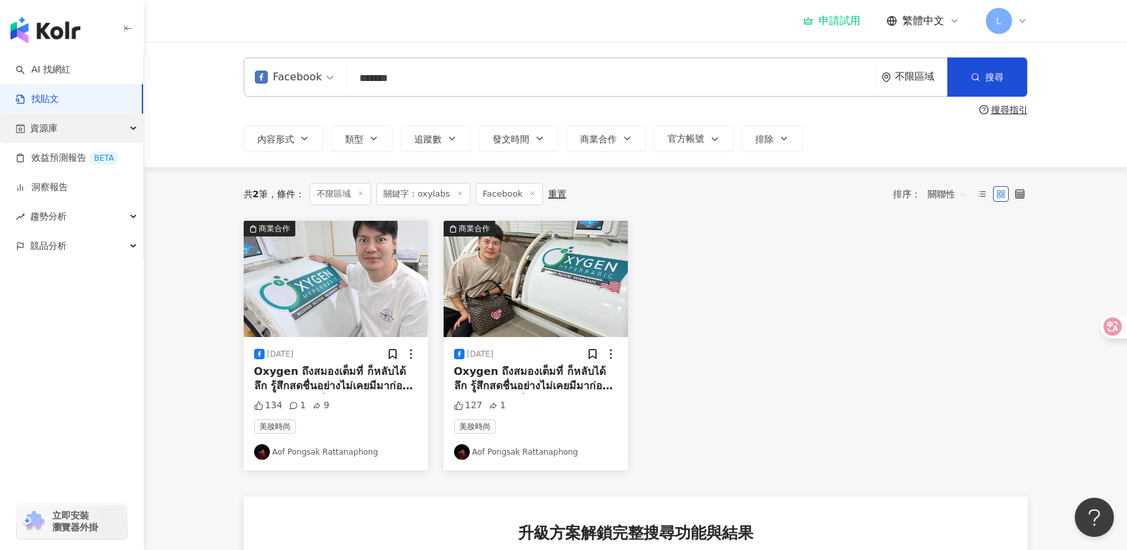
click at [82, 126] on div "資源庫" at bounding box center [71, 128] width 143 height 29
click at [82, 127] on div "資源庫" at bounding box center [71, 128] width 143 height 29
click at [71, 73] on link "AI 找網紅" at bounding box center [43, 69] width 55 height 13
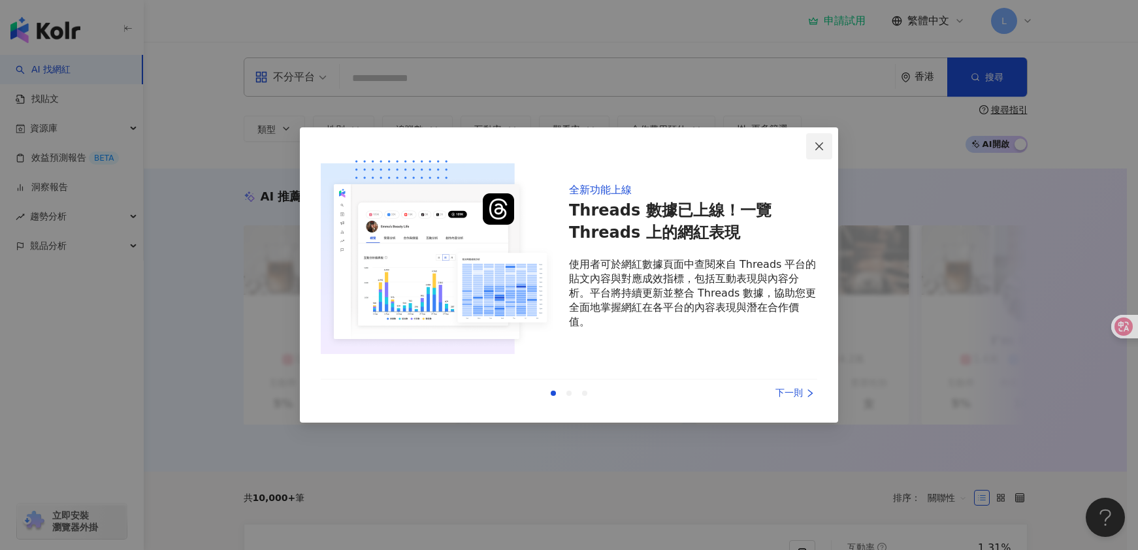
click at [816, 142] on icon "close" at bounding box center [819, 146] width 10 height 10
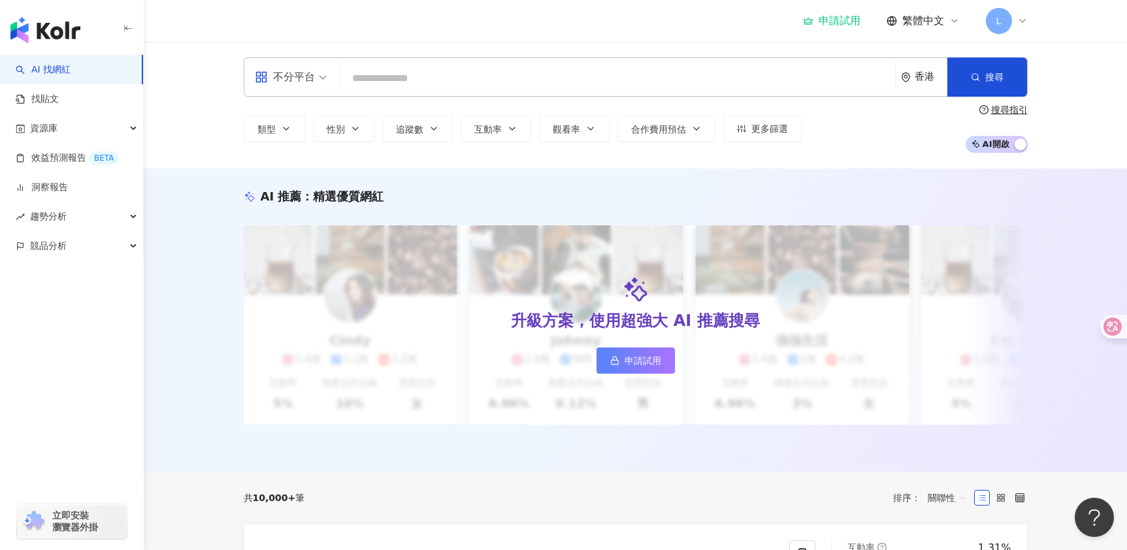
click at [415, 80] on input "search" at bounding box center [617, 78] width 545 height 25
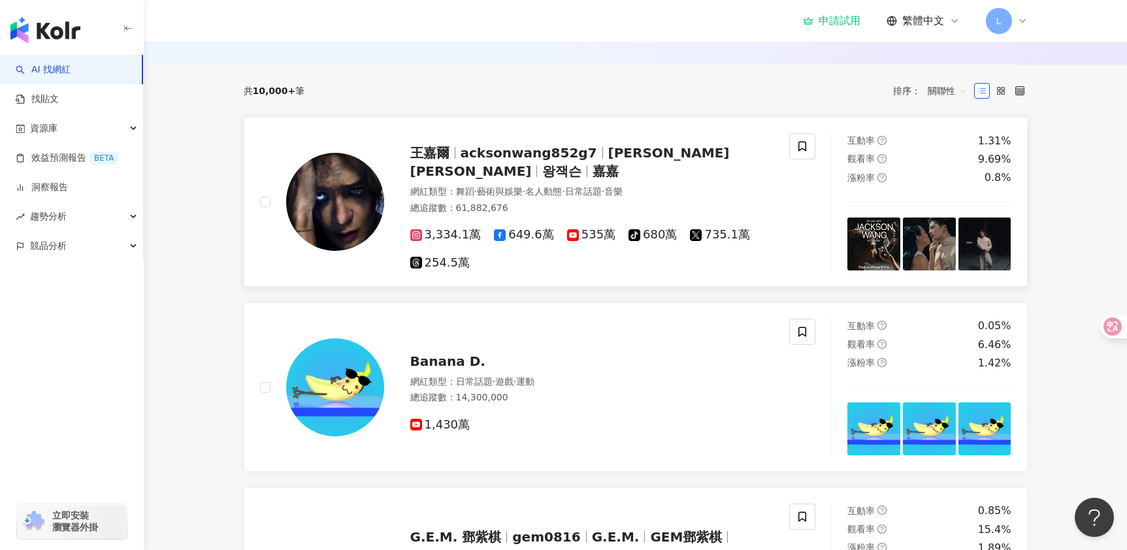
scroll to position [392, 0]
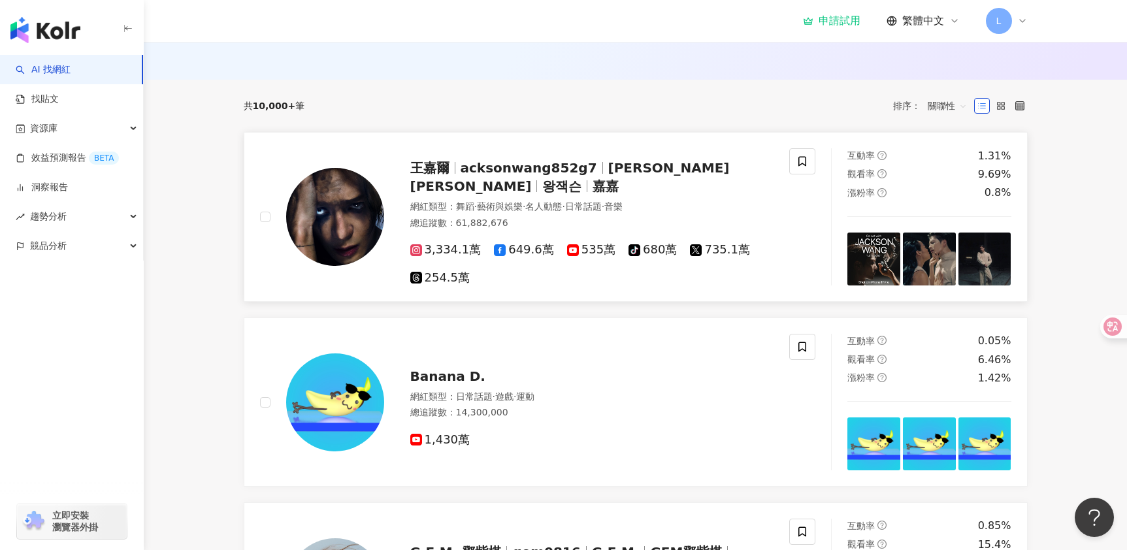
click at [554, 212] on span "名人動態" at bounding box center [543, 206] width 37 height 10
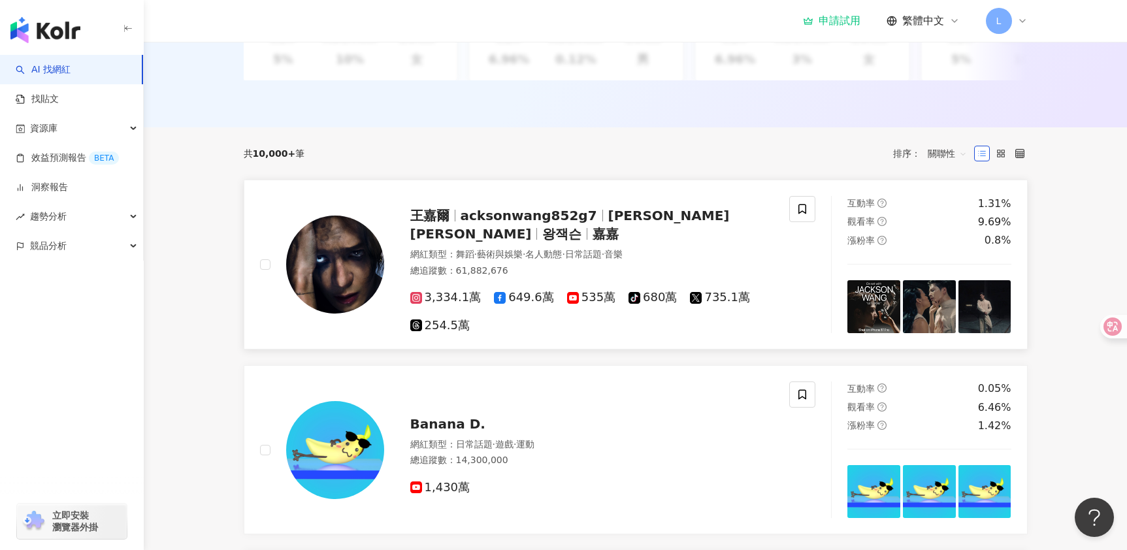
scroll to position [0, 0]
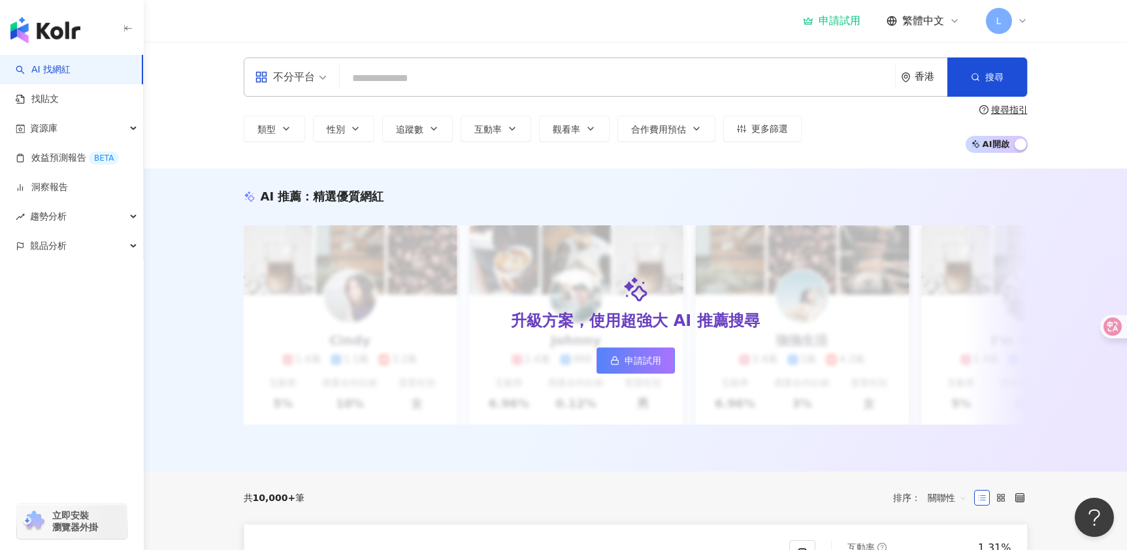
click at [364, 84] on input "search" at bounding box center [617, 78] width 545 height 25
click at [295, 77] on div "不分平台" at bounding box center [285, 77] width 60 height 21
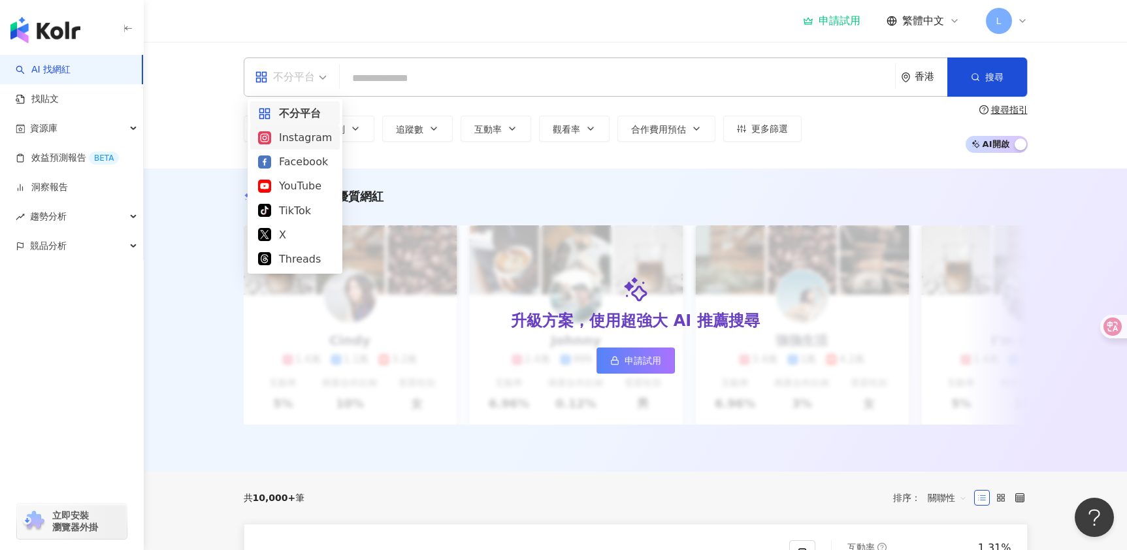
click at [423, 74] on input "search" at bounding box center [617, 78] width 545 height 25
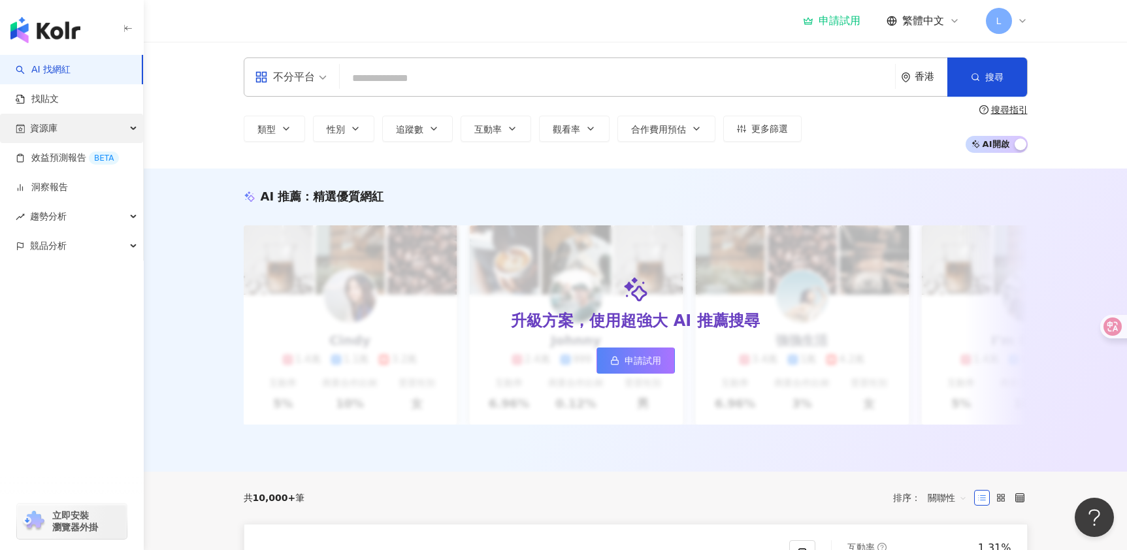
click at [42, 121] on span "資源庫" at bounding box center [43, 128] width 27 height 29
click at [366, 67] on input "search" at bounding box center [617, 78] width 545 height 25
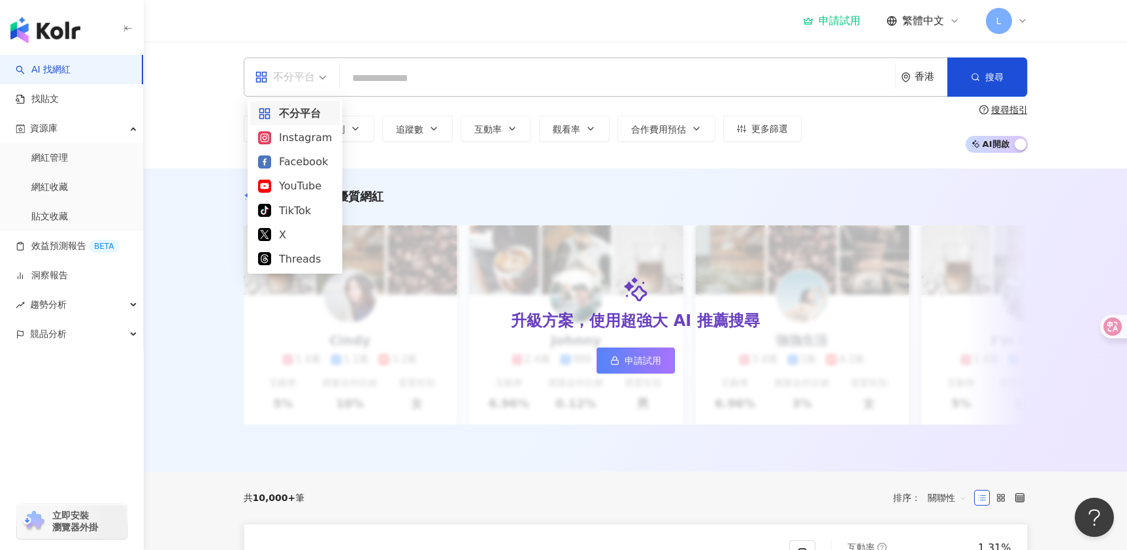
click at [318, 78] on span "不分平台" at bounding box center [291, 77] width 72 height 21
click at [297, 193] on div "YouTube" at bounding box center [295, 186] width 74 height 16
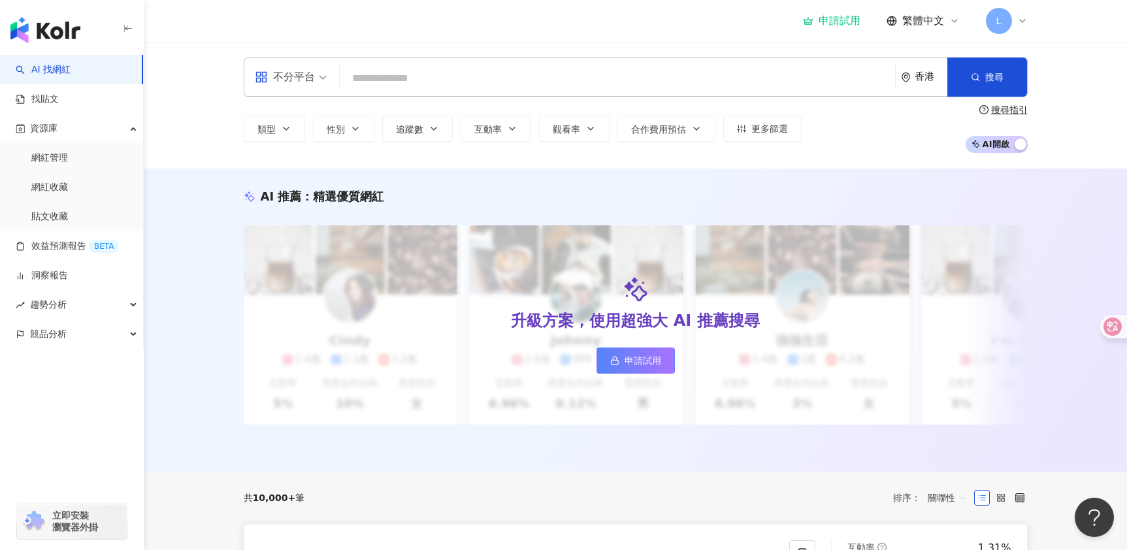
click at [393, 86] on input "search" at bounding box center [617, 78] width 545 height 25
click at [304, 72] on div "不分平台" at bounding box center [285, 77] width 60 height 21
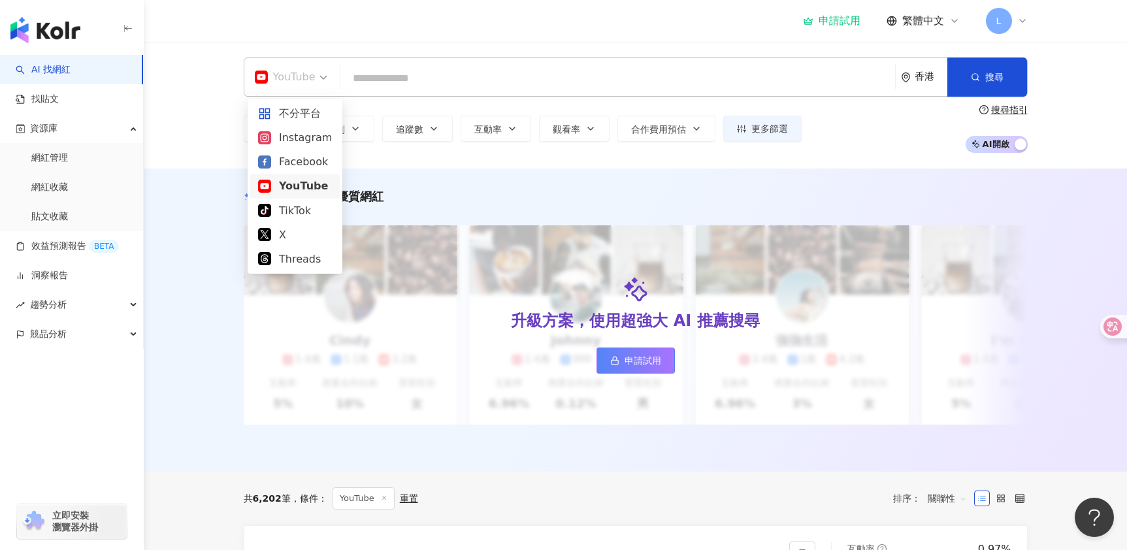
click at [410, 80] on input "search" at bounding box center [618, 78] width 544 height 25
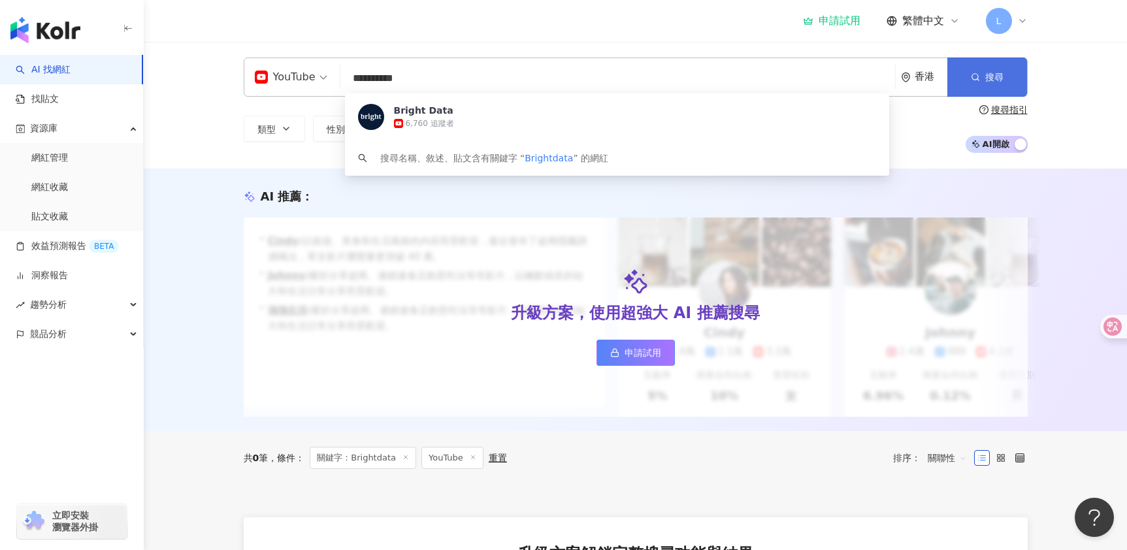
type input "**********"
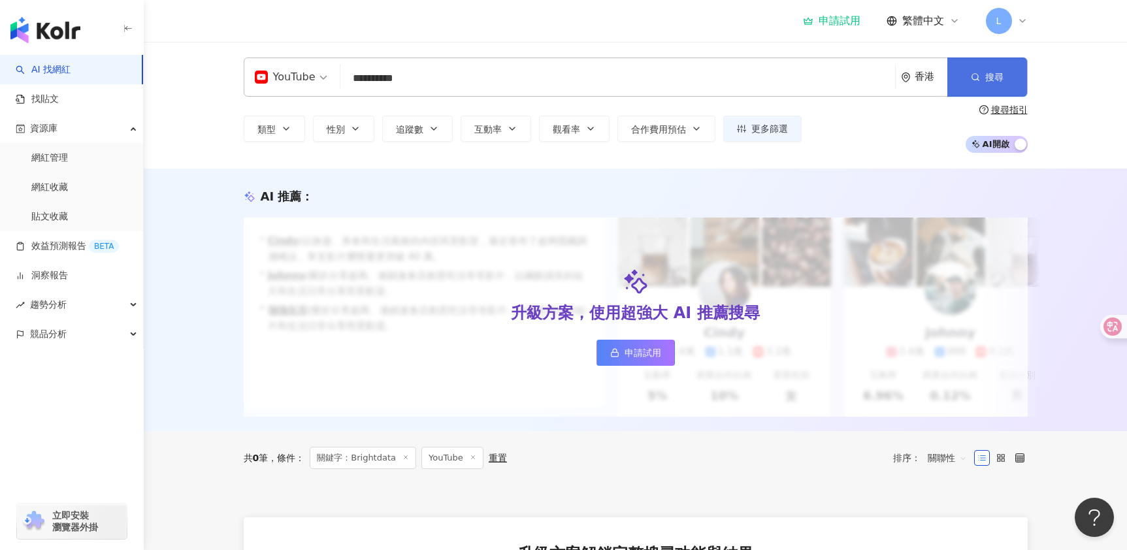
click at [984, 82] on button "搜尋" at bounding box center [987, 76] width 80 height 39
click at [649, 358] on span "申請試用" at bounding box center [642, 352] width 37 height 10
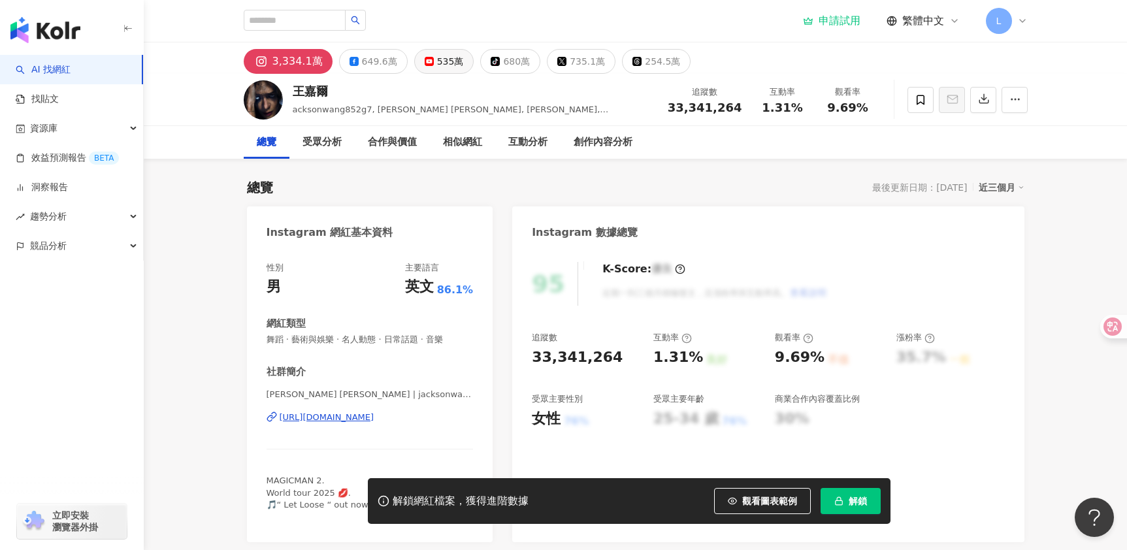
click at [451, 67] on div "535萬" at bounding box center [450, 61] width 27 height 18
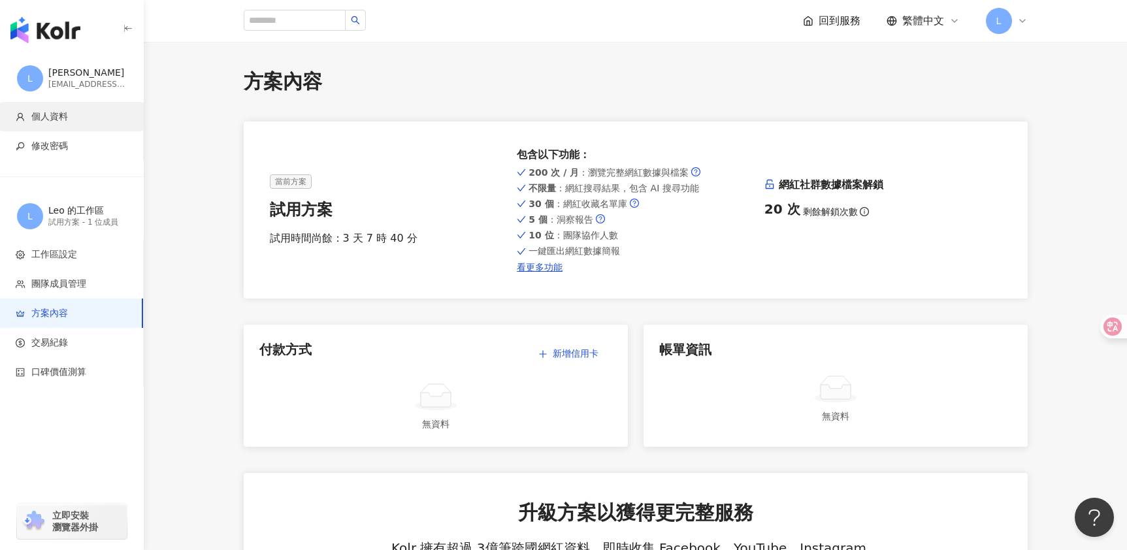
click at [70, 122] on span "個人資料" at bounding box center [74, 116] width 117 height 13
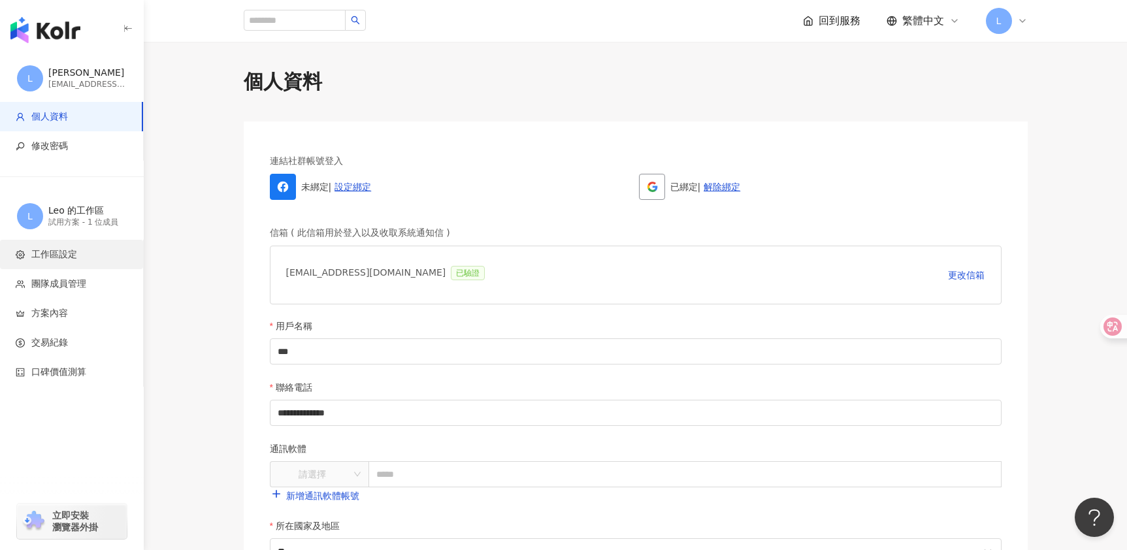
click at [65, 257] on span "工作區設定" at bounding box center [54, 254] width 46 height 13
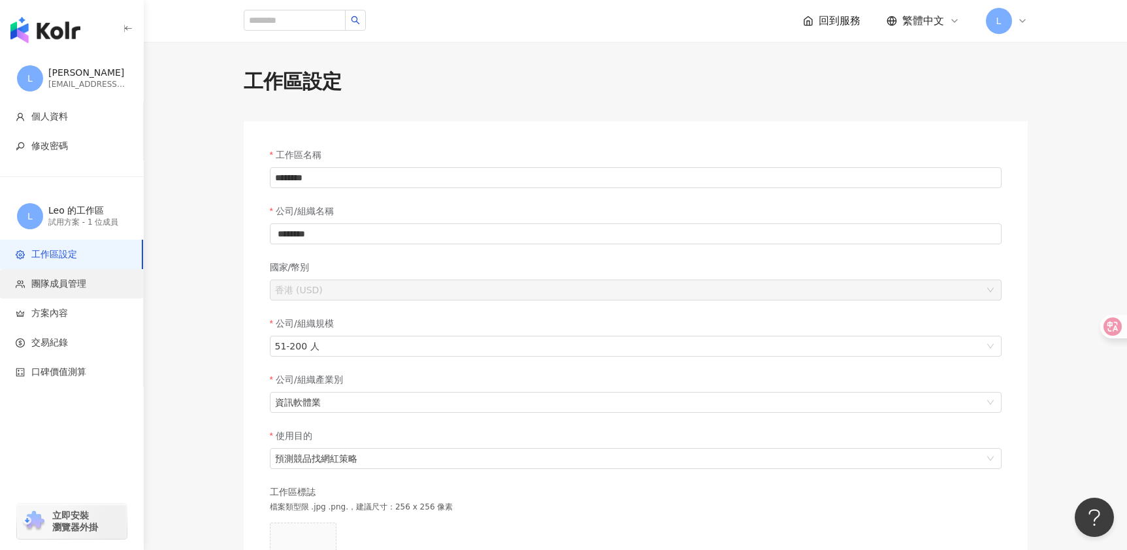
click at [58, 289] on span "團隊成員管理" at bounding box center [58, 284] width 55 height 13
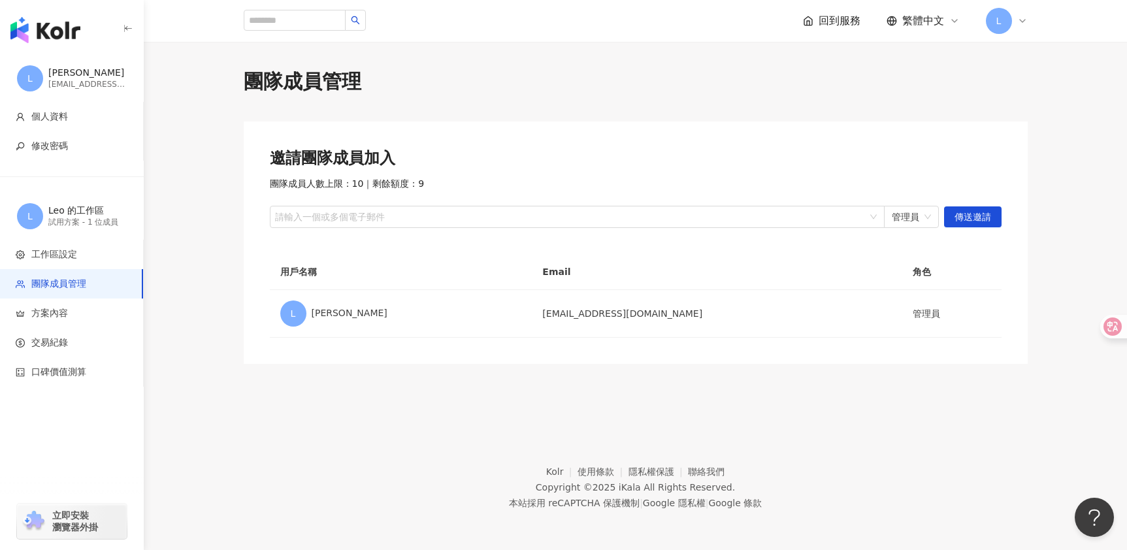
click at [831, 20] on span "回到服務" at bounding box center [839, 21] width 42 height 14
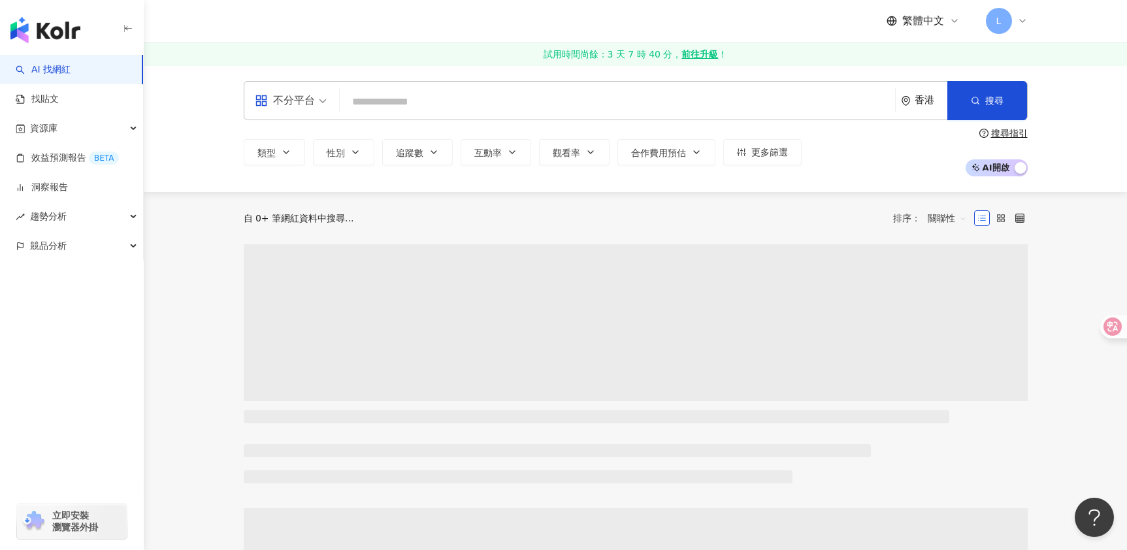
click at [570, 103] on input "search" at bounding box center [617, 101] width 545 height 25
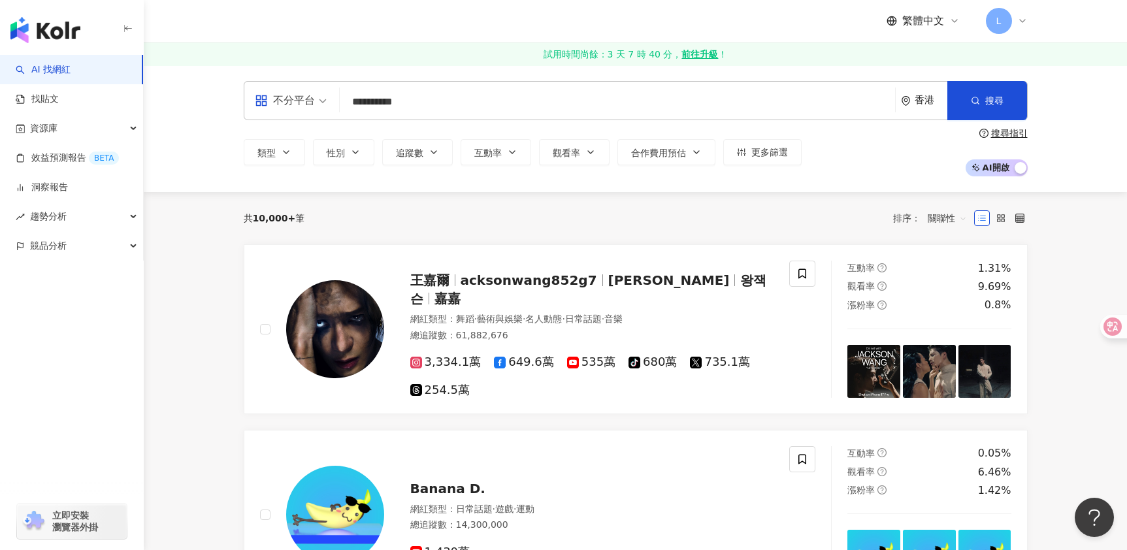
type input "**********"
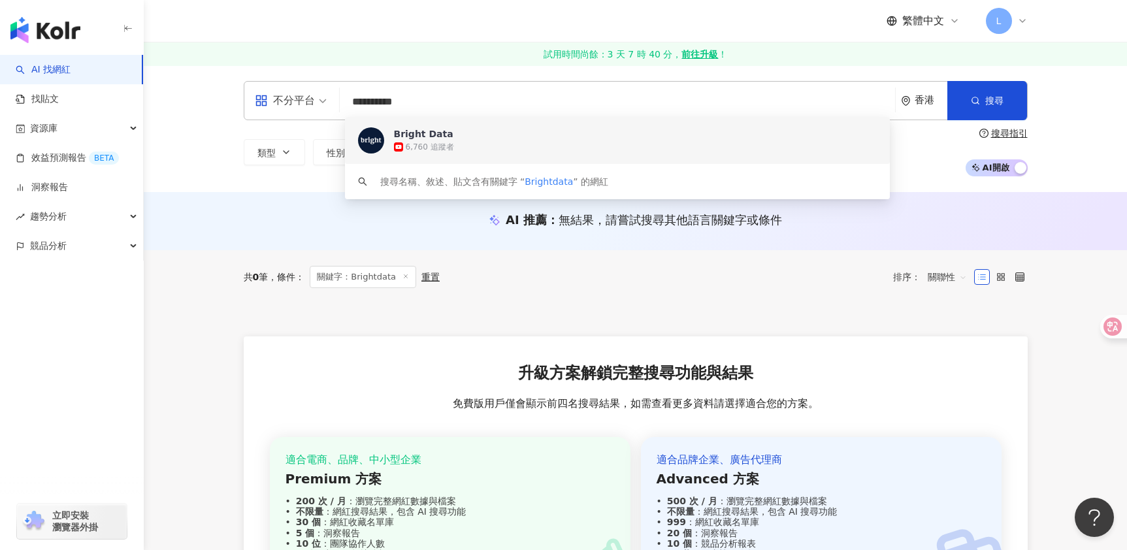
drag, startPoint x: 415, startPoint y: 102, endPoint x: 317, endPoint y: 101, distance: 97.3
click at [317, 101] on div "**********" at bounding box center [636, 100] width 784 height 39
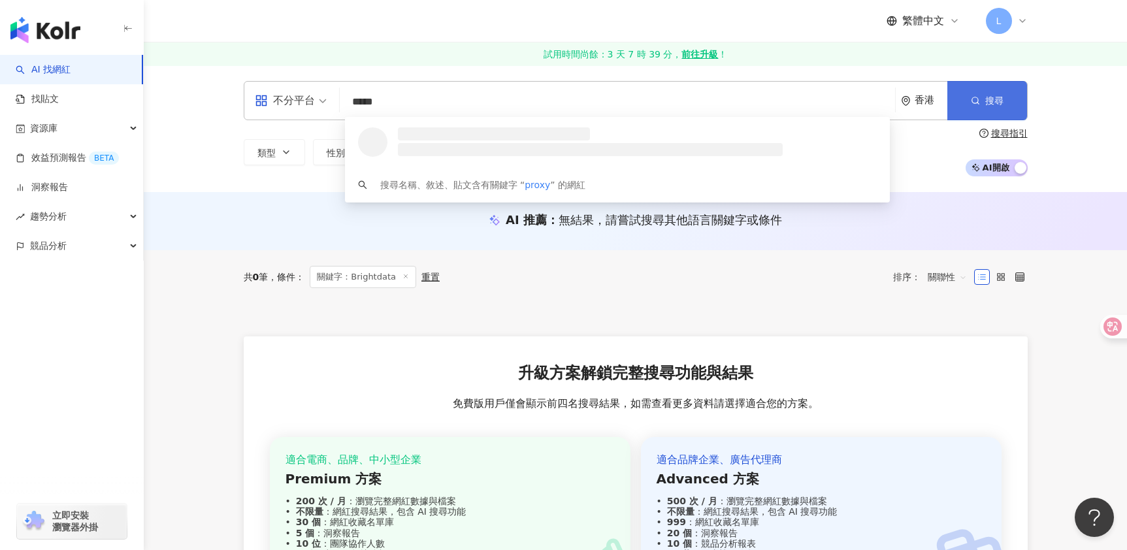
type input "*****"
click at [1007, 91] on button "搜尋" at bounding box center [987, 100] width 80 height 39
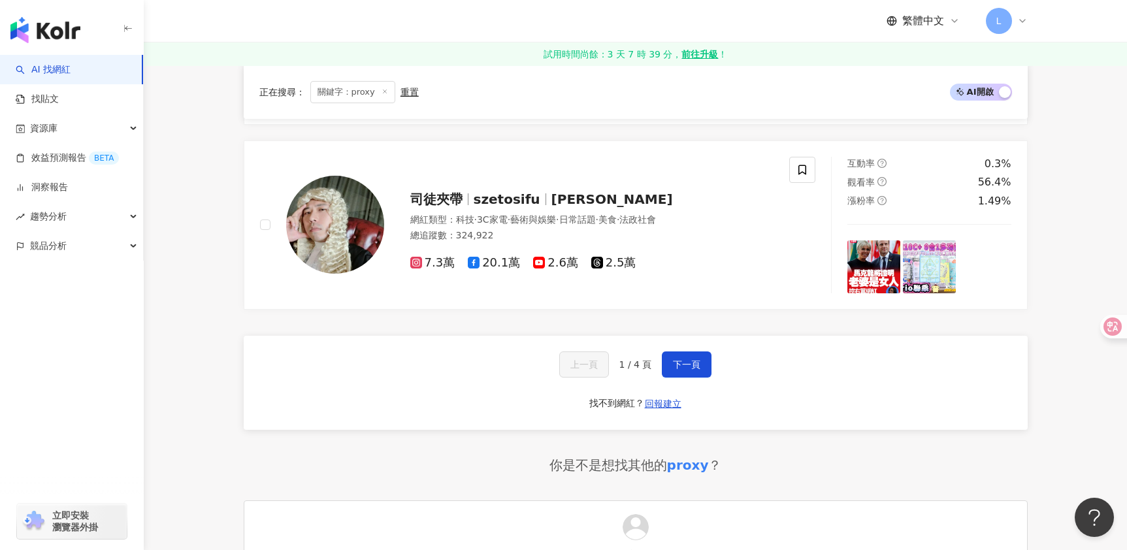
scroll to position [2221, 0]
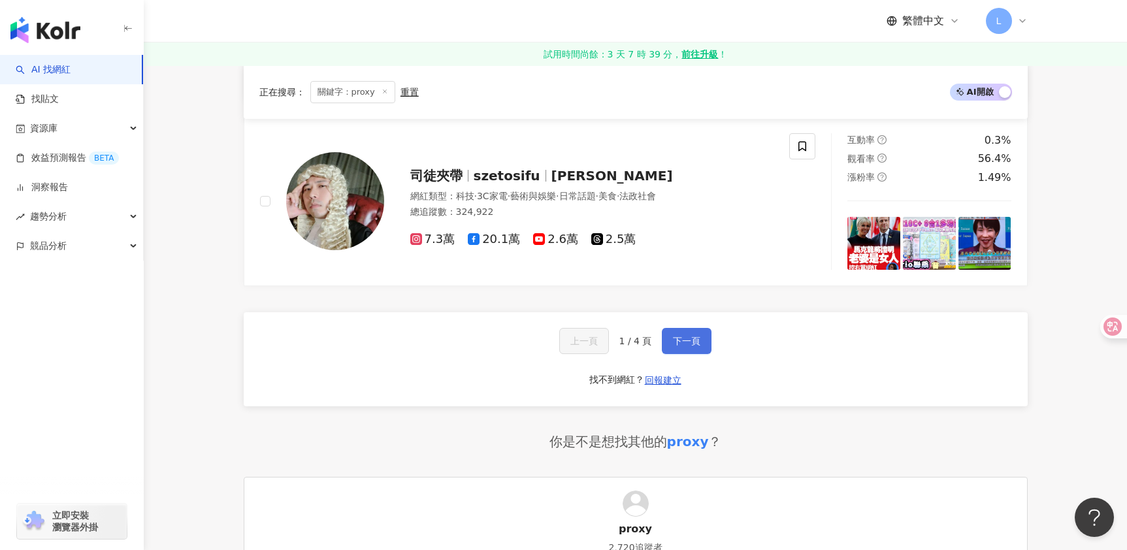
click at [673, 342] on span "下一頁" at bounding box center [686, 341] width 27 height 10
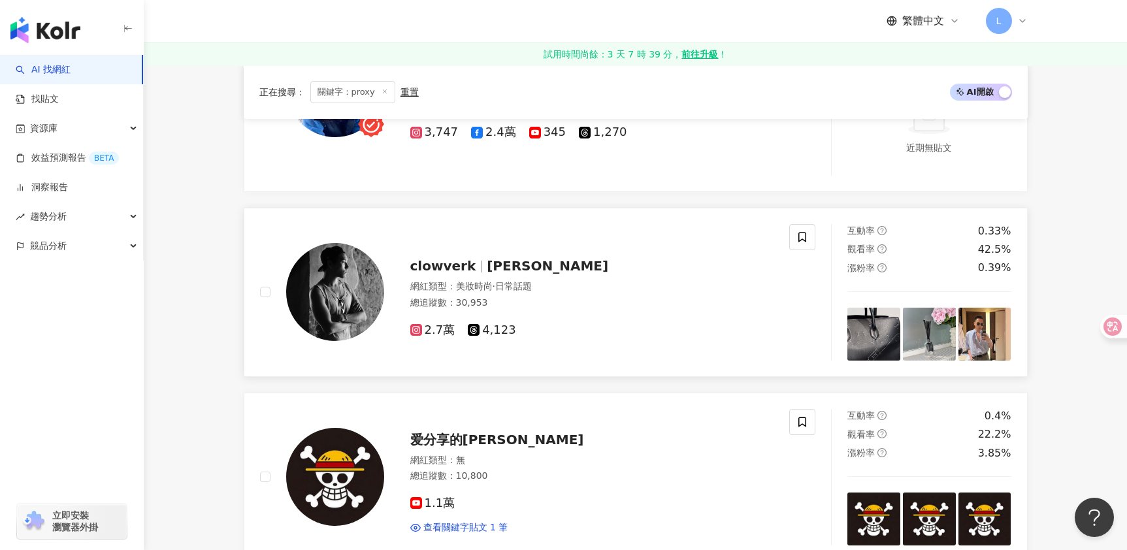
scroll to position [1083, 0]
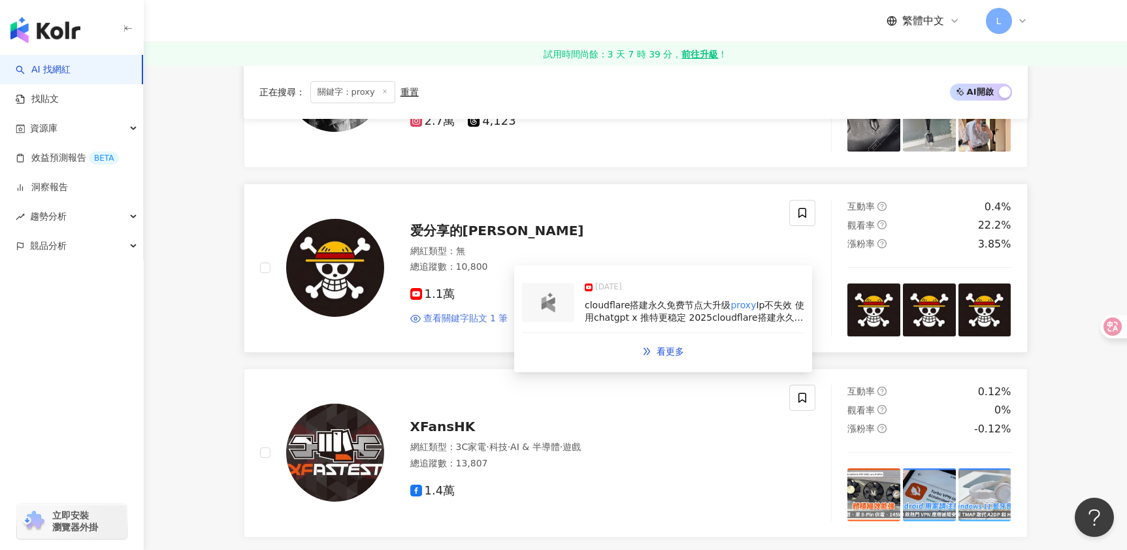
click at [468, 318] on span "查看關鍵字貼文 1 筆" at bounding box center [465, 318] width 85 height 13
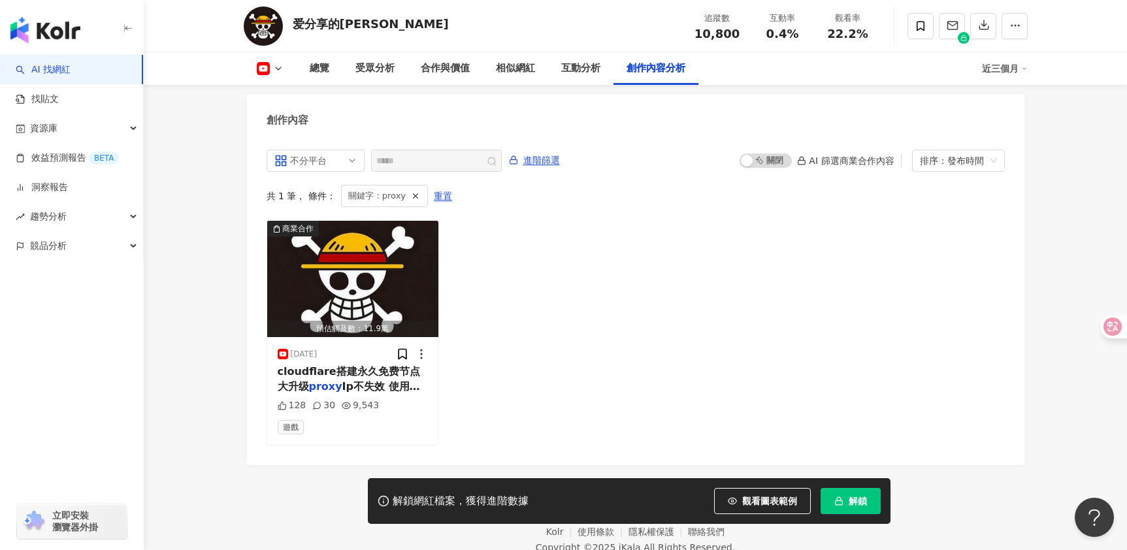
scroll to position [3615, 0]
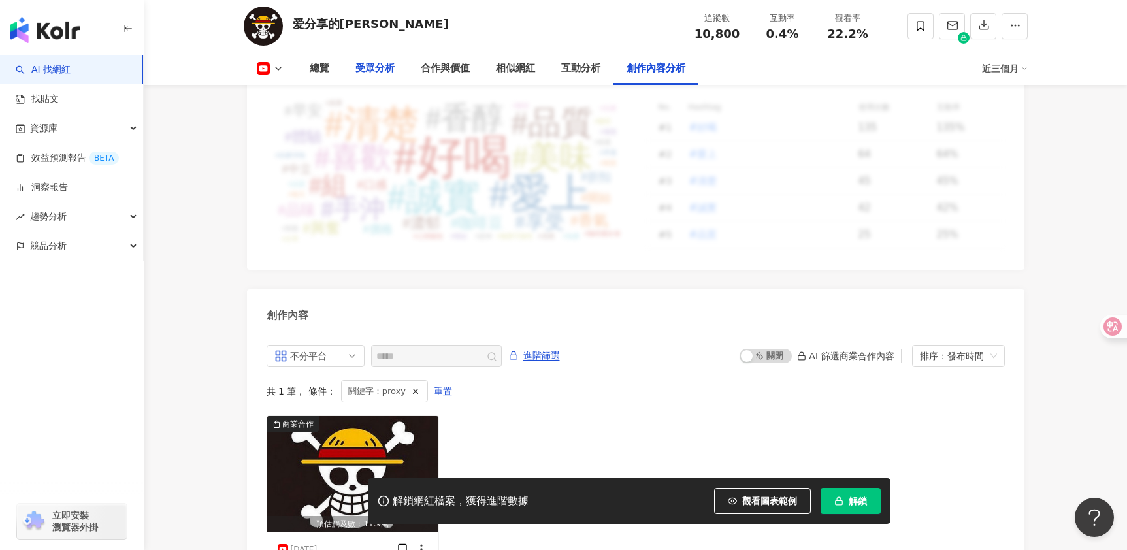
click at [368, 69] on div "受眾分析" at bounding box center [374, 69] width 39 height 16
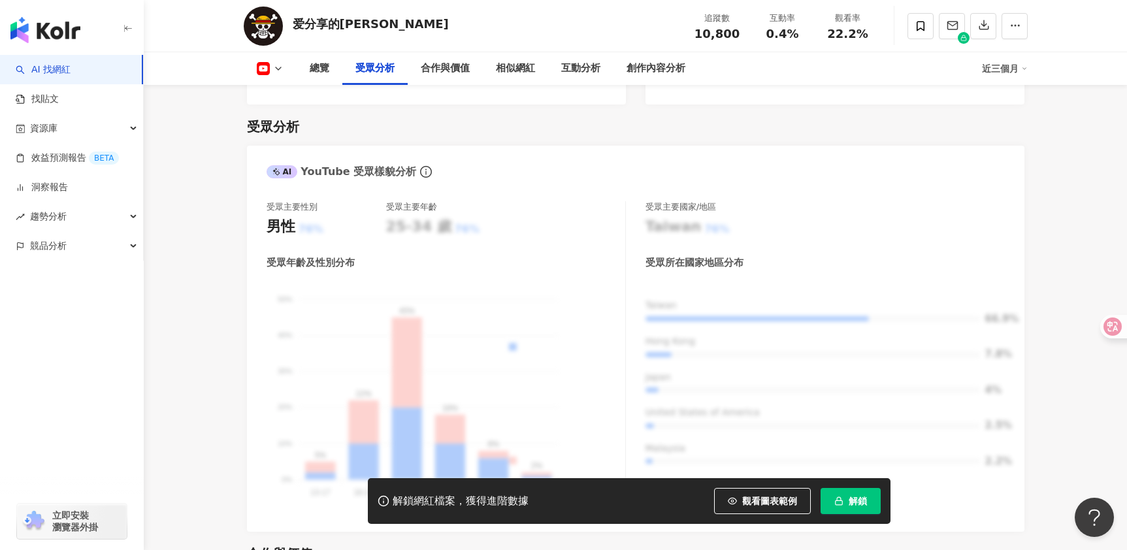
click at [846, 504] on button "解鎖" at bounding box center [850, 501] width 60 height 26
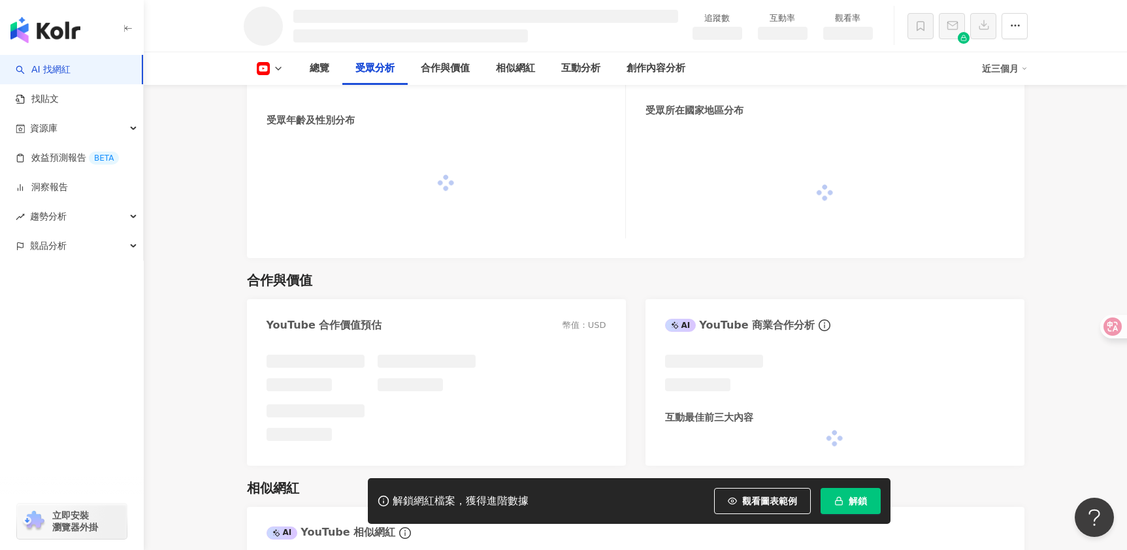
scroll to position [1100, 0]
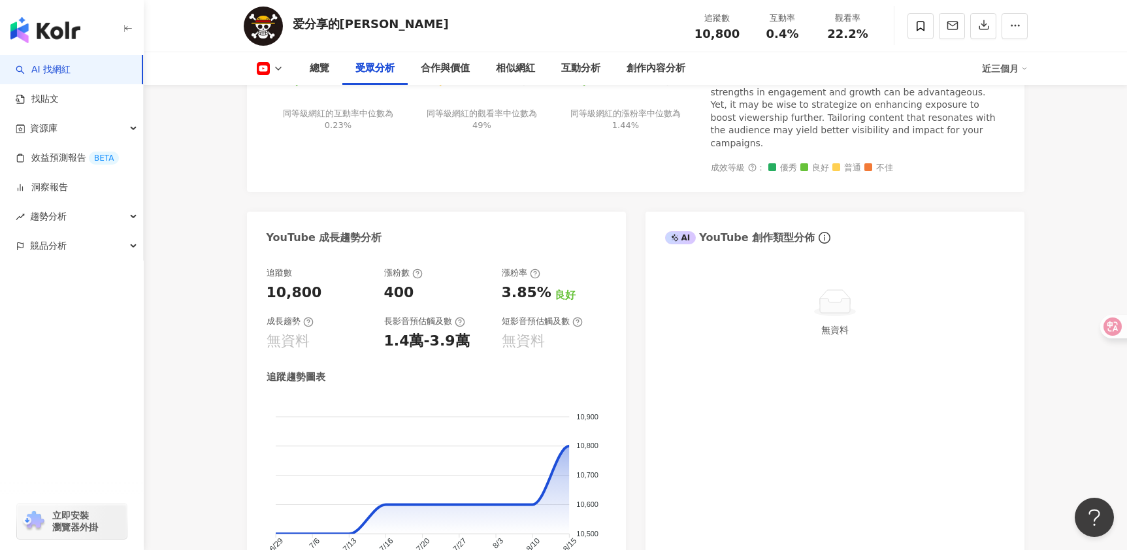
scroll to position [1163, 0]
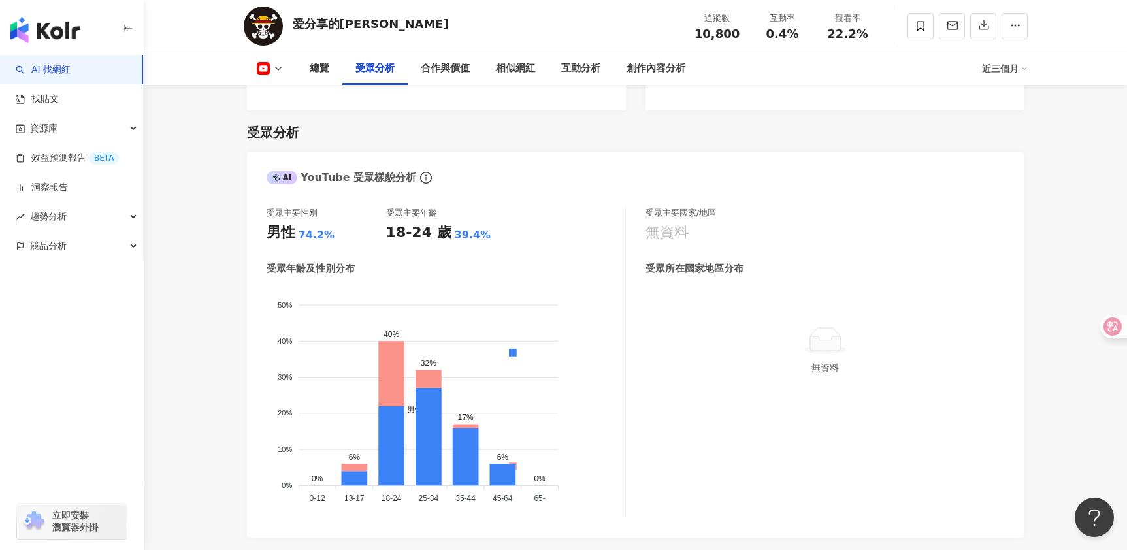
click at [71, 76] on link "AI 找網紅" at bounding box center [43, 69] width 55 height 13
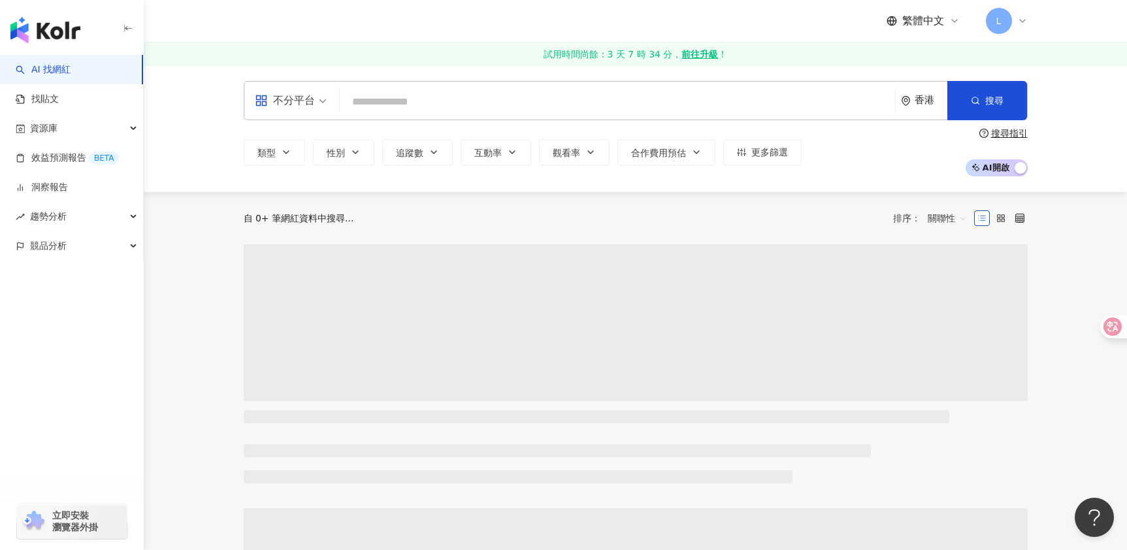
click at [309, 103] on div "不分平台" at bounding box center [285, 100] width 60 height 21
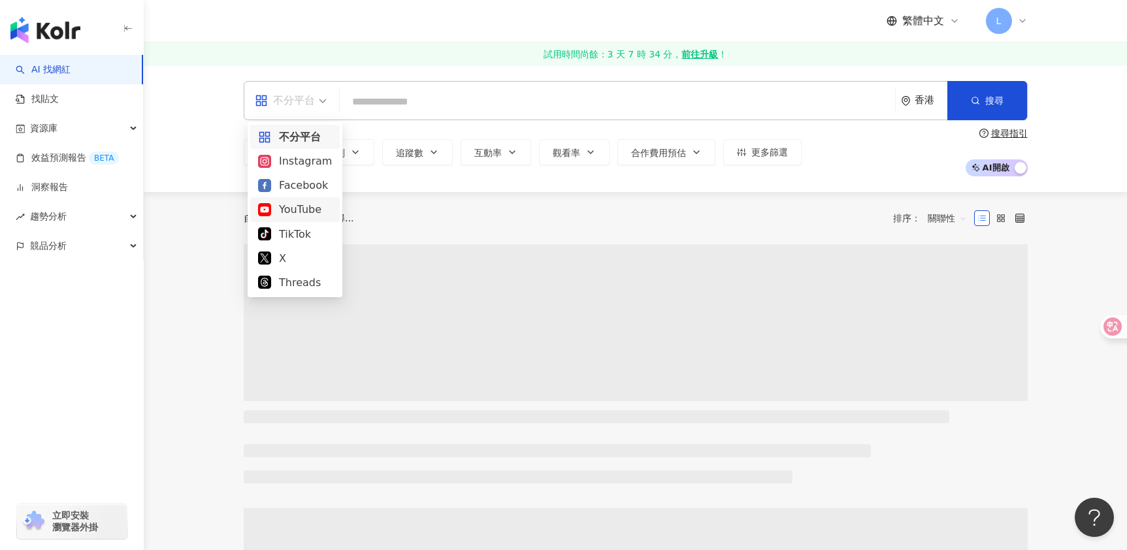
click at [293, 208] on div "YouTube" at bounding box center [295, 209] width 74 height 16
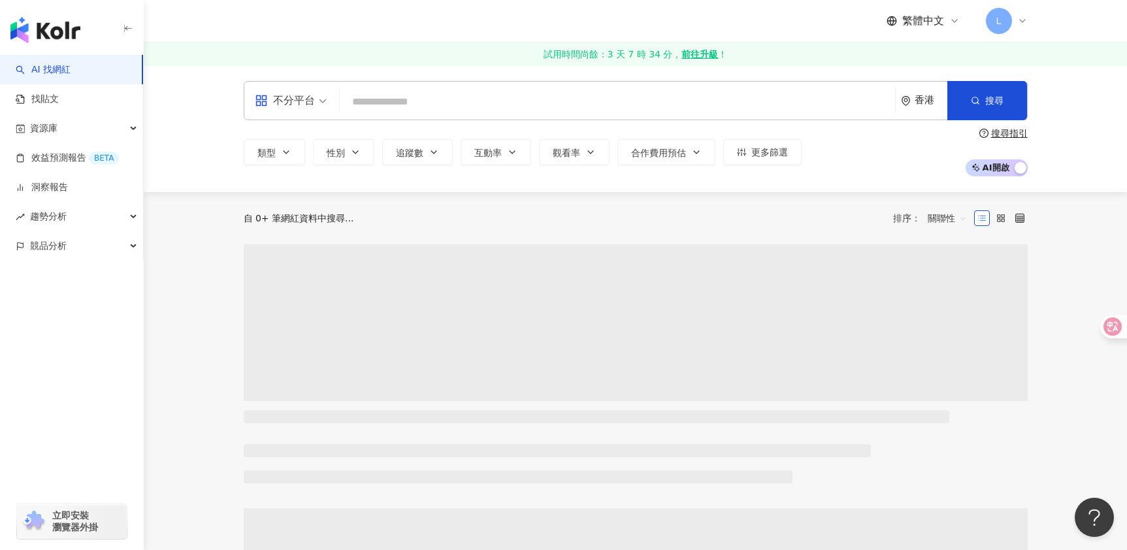
click at [929, 108] on div "香港" at bounding box center [924, 101] width 46 height 38
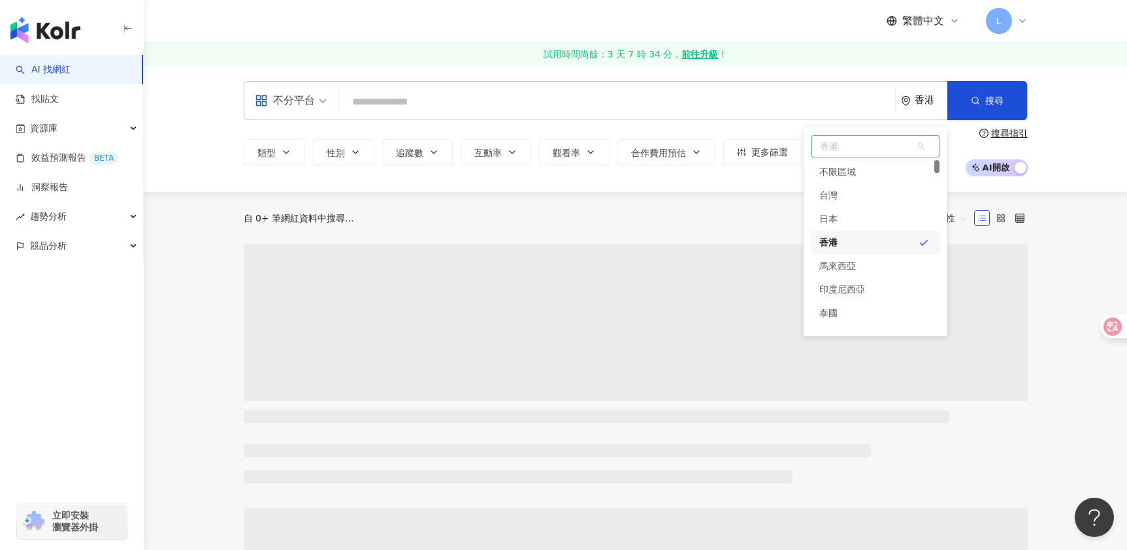
click at [850, 245] on div "香港" at bounding box center [875, 243] width 128 height 24
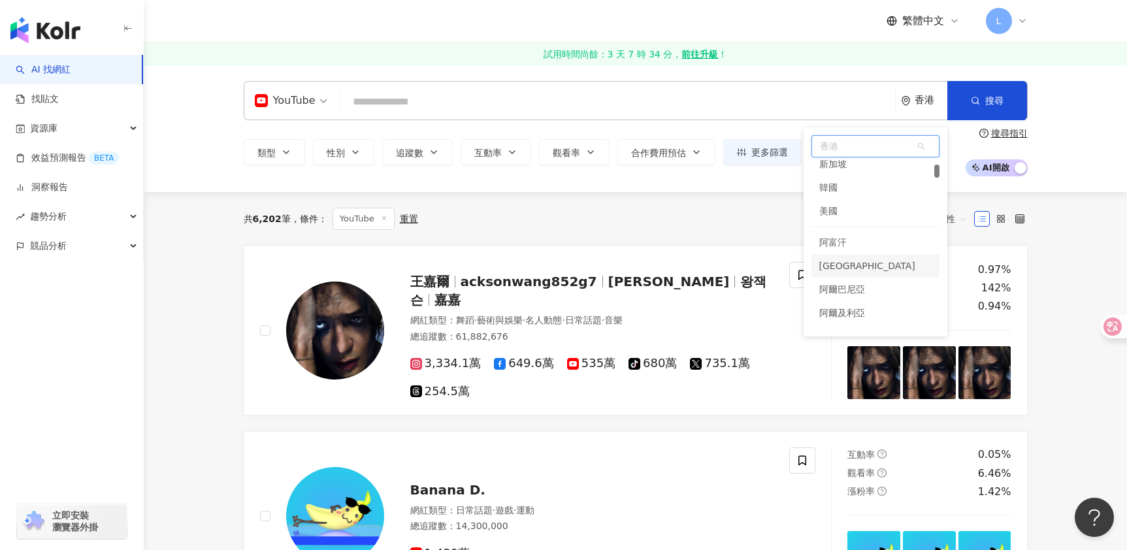
scroll to position [131, 0]
click at [838, 271] on div "美國" at bounding box center [875, 277] width 128 height 24
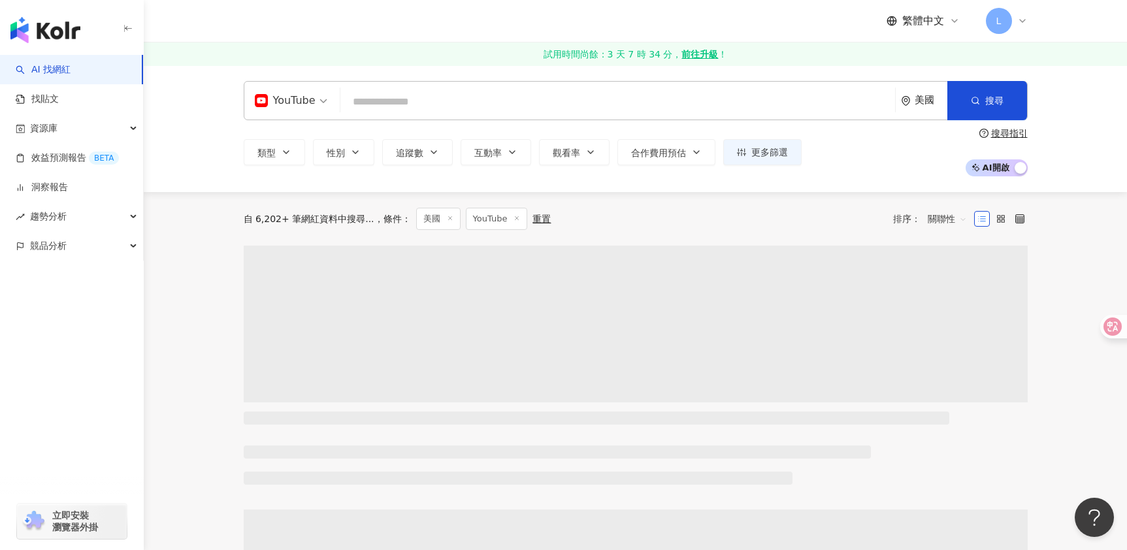
click at [408, 95] on input "search" at bounding box center [618, 101] width 544 height 25
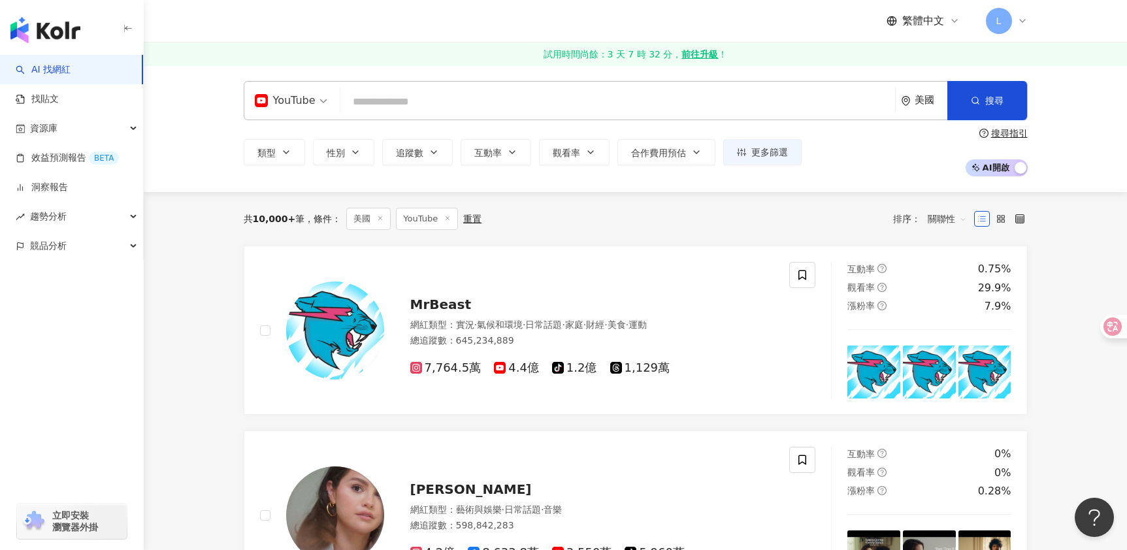
click at [401, 103] on input "search" at bounding box center [618, 101] width 544 height 25
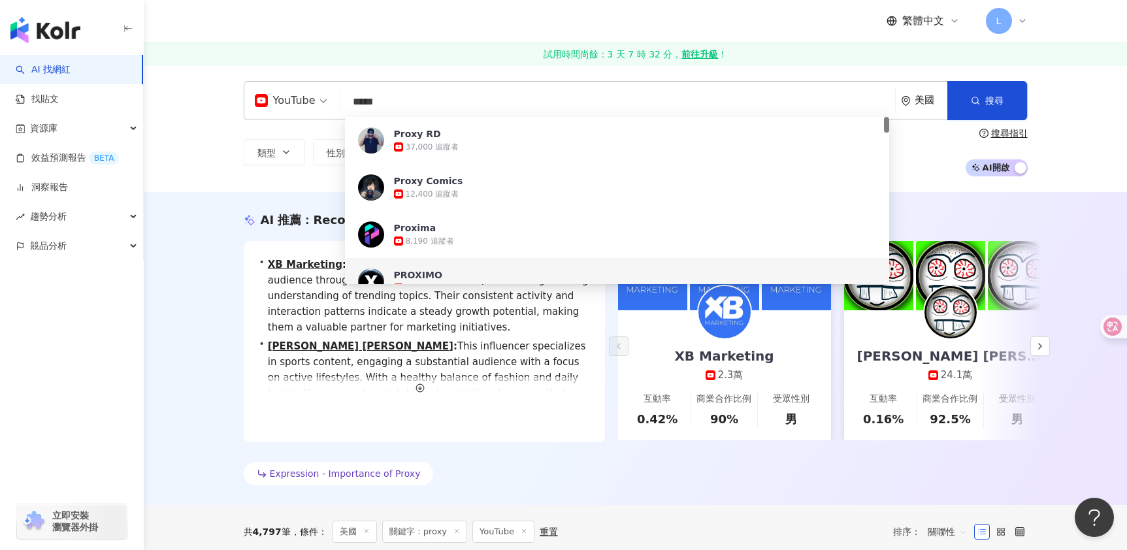
type input "*****"
drag, startPoint x: 754, startPoint y: 474, endPoint x: 753, endPoint y: 466, distance: 7.2
click at [754, 474] on div "Expression - Importance of Proxy" at bounding box center [636, 476] width 784 height 29
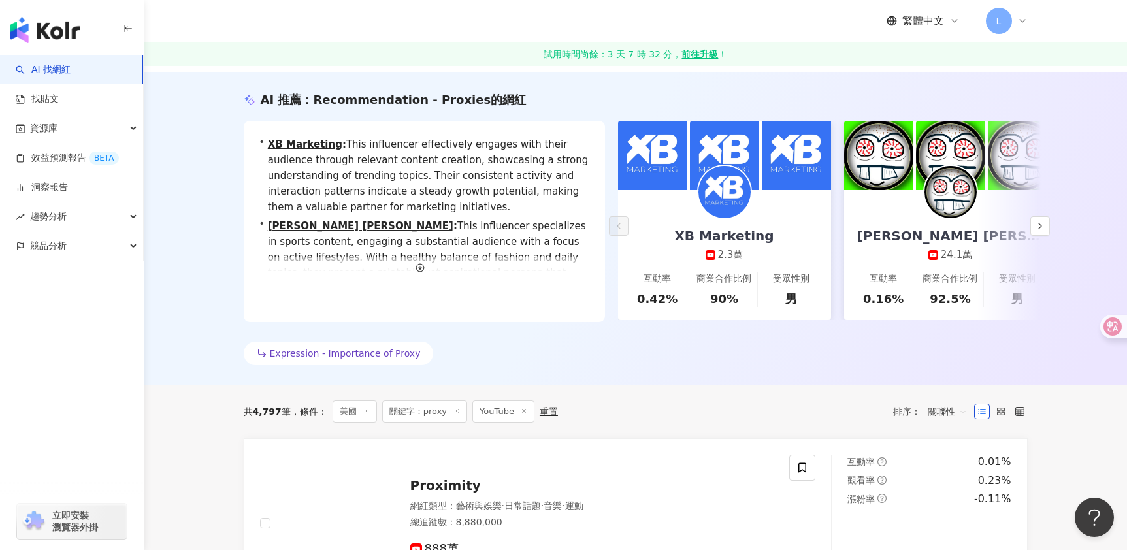
scroll to position [131, 0]
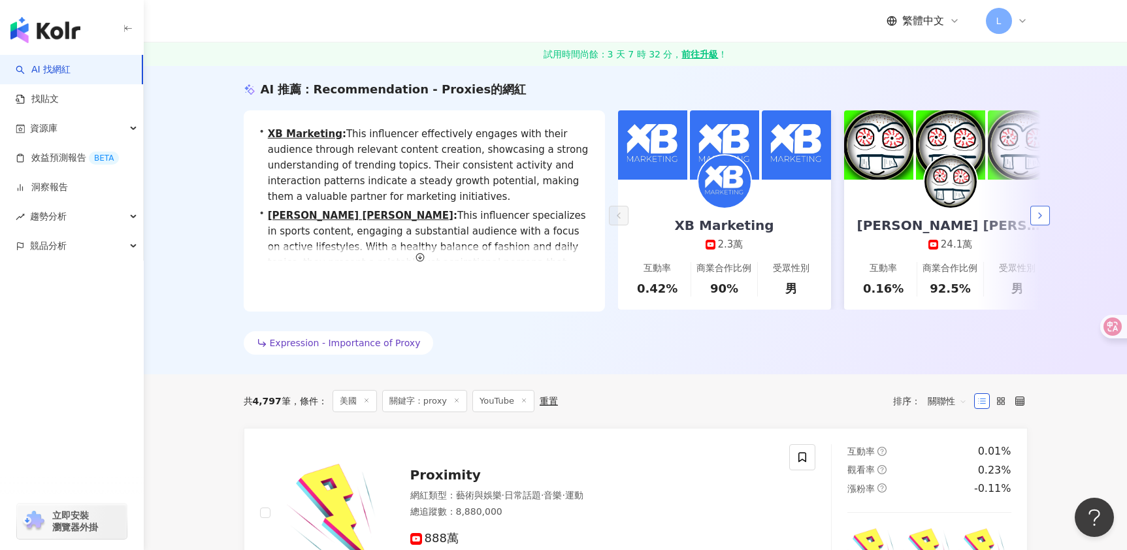
click at [1035, 220] on icon "button" at bounding box center [1040, 215] width 10 height 10
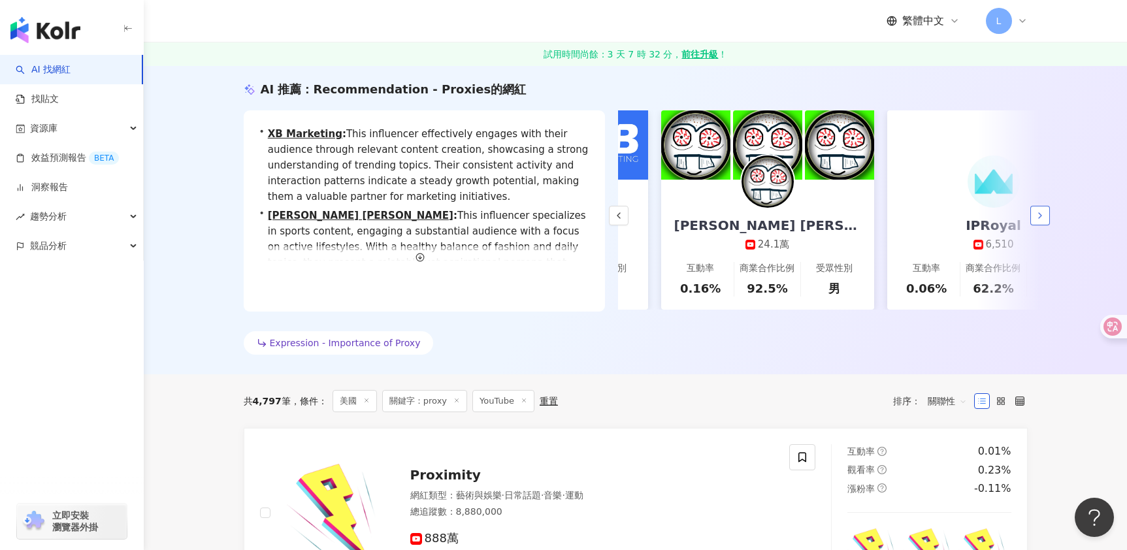
scroll to position [0, 226]
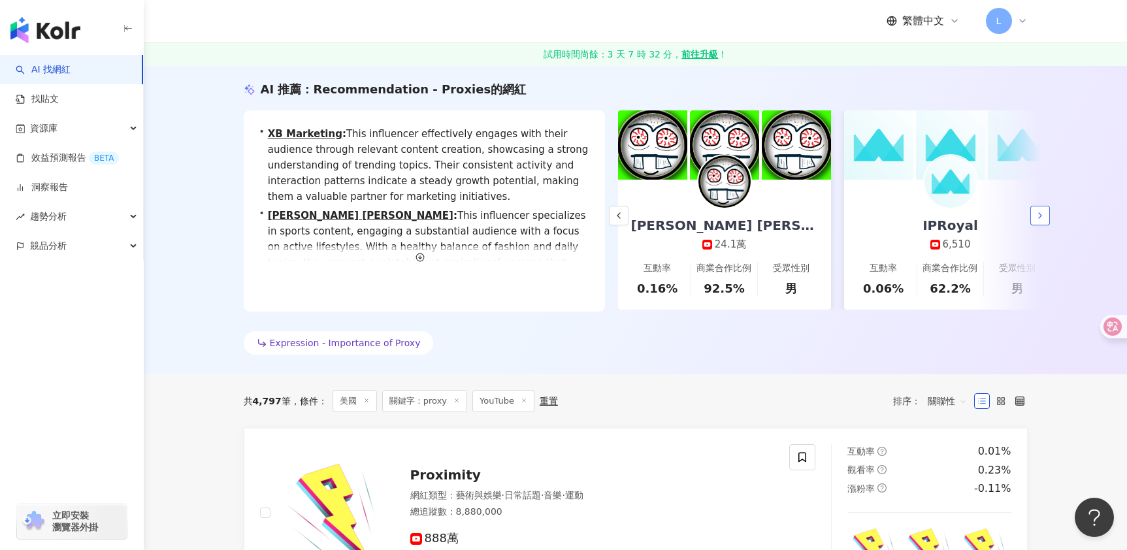
click at [1035, 220] on icon "button" at bounding box center [1040, 215] width 10 height 10
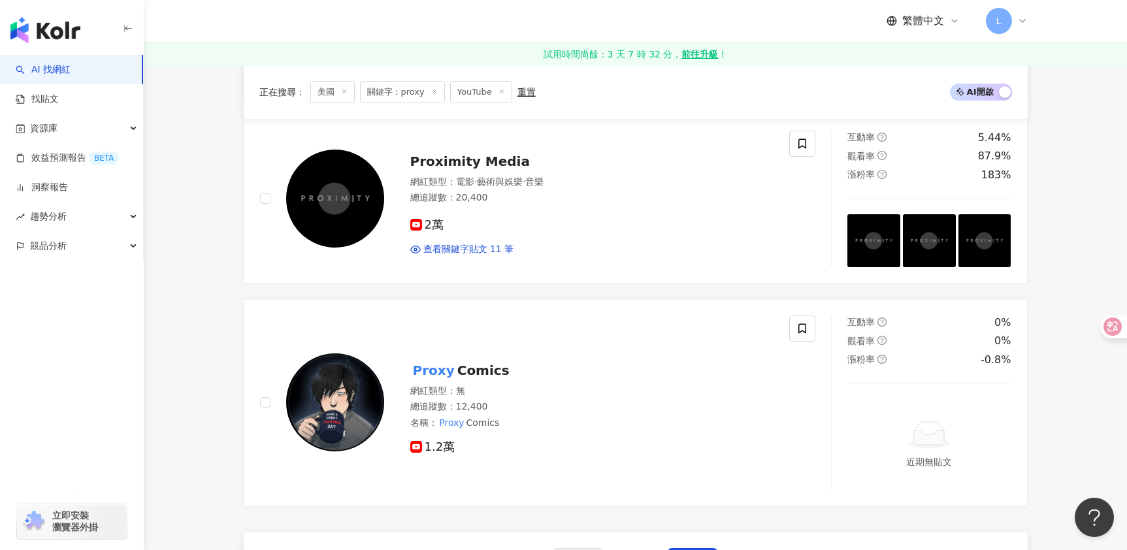
scroll to position [2482, 0]
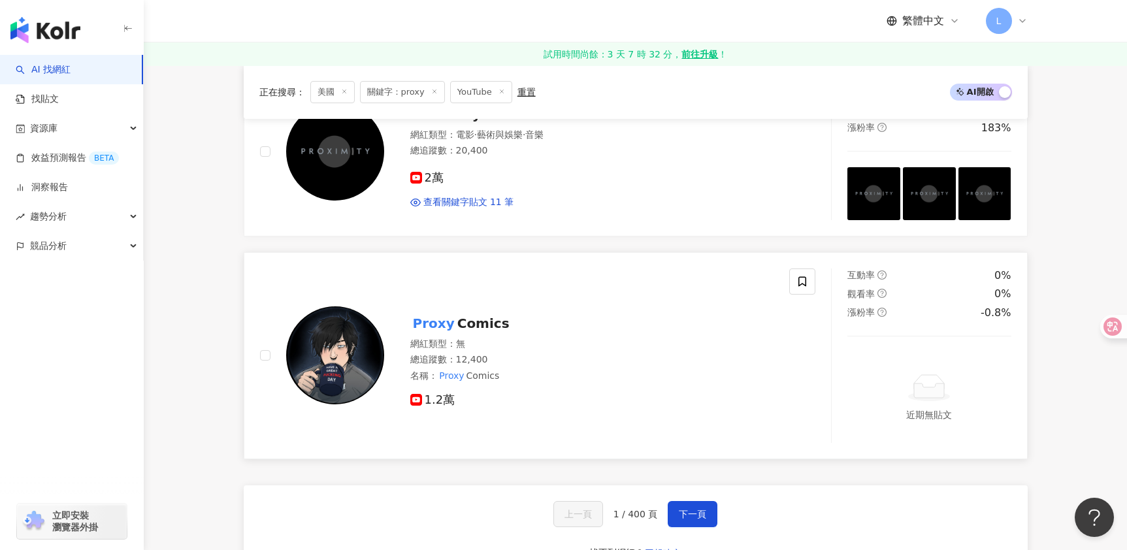
click at [436, 399] on span "1.2萬" at bounding box center [432, 400] width 45 height 14
